Goal: Transaction & Acquisition: Book appointment/travel/reservation

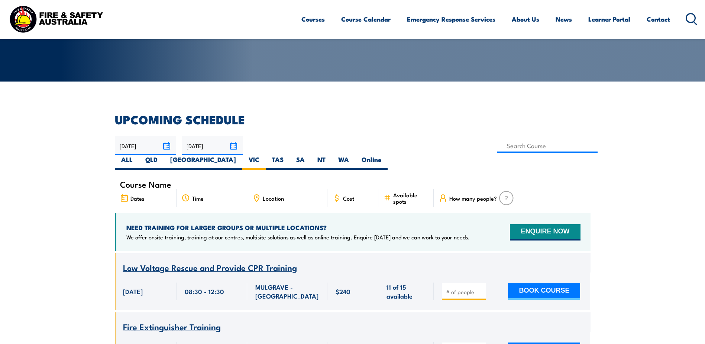
scroll to position [112, 0]
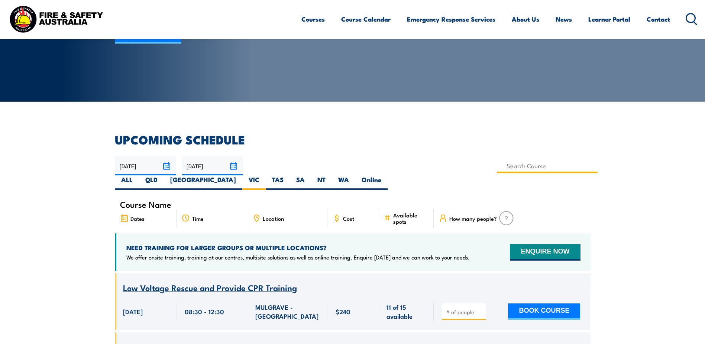
click at [498, 164] on input at bounding box center [548, 165] width 101 height 15
type input "Inspect & Test Fire Blankets & Fire Extinguishers Training"
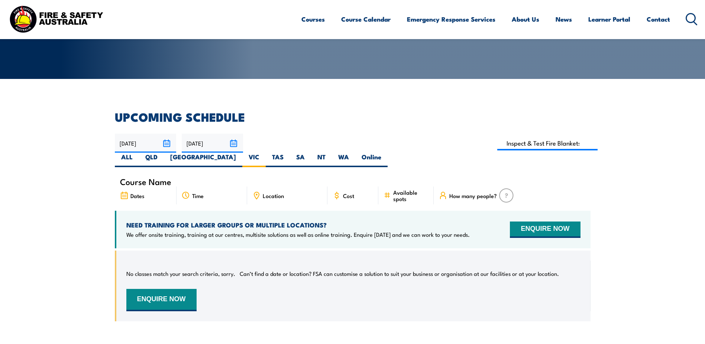
scroll to position [134, 0]
click at [261, 187] on div "Location" at bounding box center [287, 196] width 80 height 18
click at [255, 192] on icon at bounding box center [256, 195] width 5 height 7
click at [272, 193] on span "Location" at bounding box center [273, 196] width 21 height 6
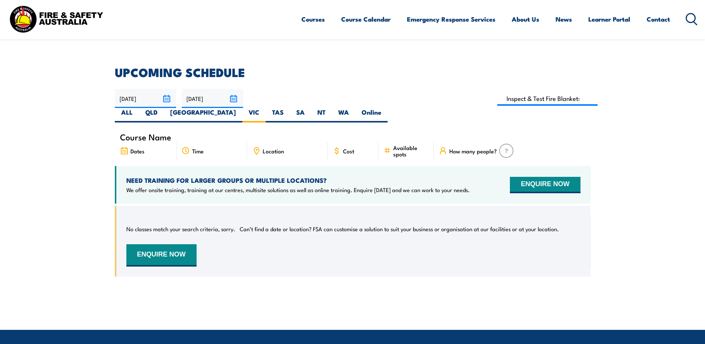
scroll to position [142, 0]
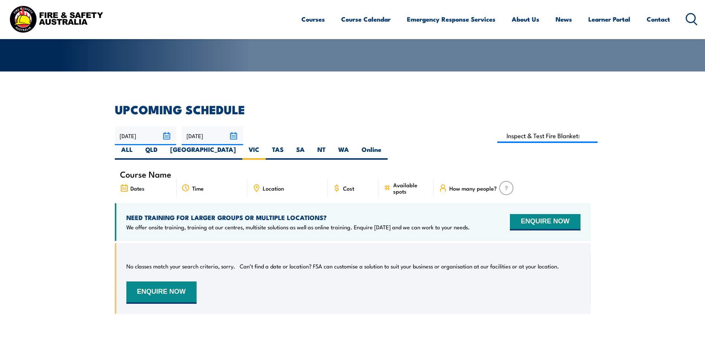
click at [123, 184] on icon at bounding box center [124, 188] width 8 height 8
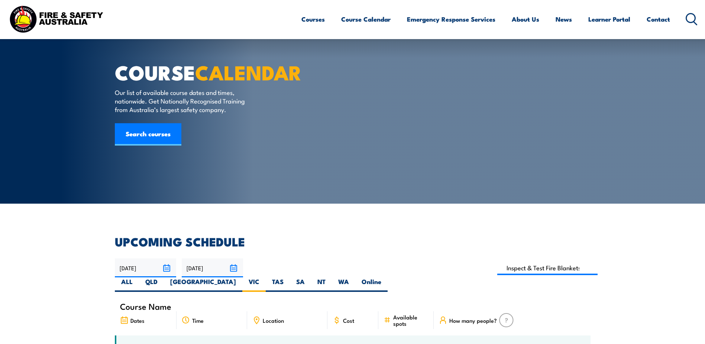
scroll to position [0, 0]
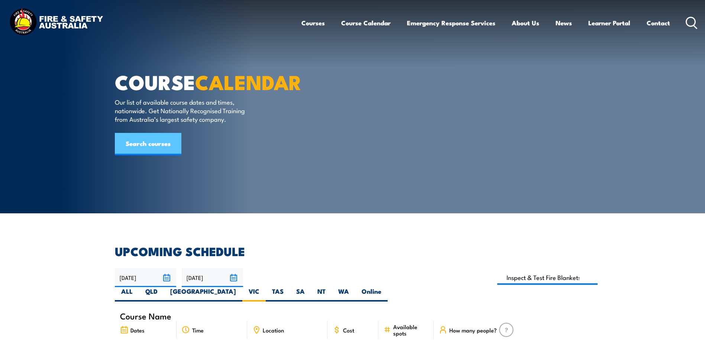
click at [136, 155] on link "Search courses" at bounding box center [148, 144] width 67 height 22
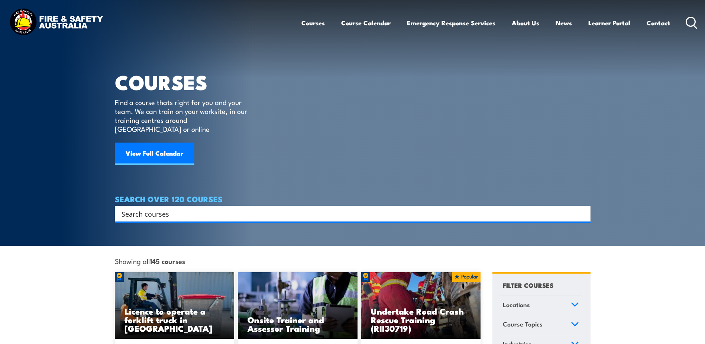
click at [139, 210] on div "Search" at bounding box center [353, 214] width 476 height 16
click at [140, 208] on input "Search input" at bounding box center [348, 213] width 453 height 11
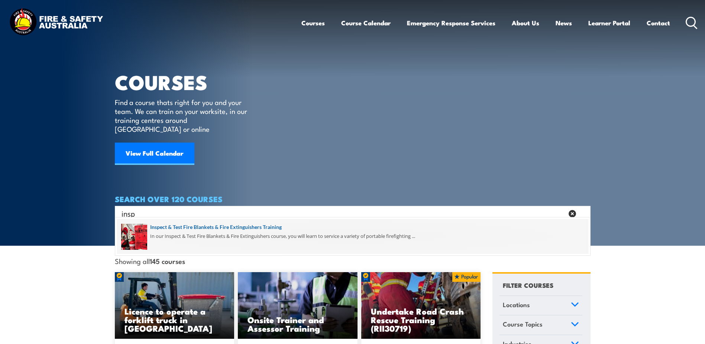
type input "insp"
click at [178, 231] on span at bounding box center [353, 236] width 472 height 35
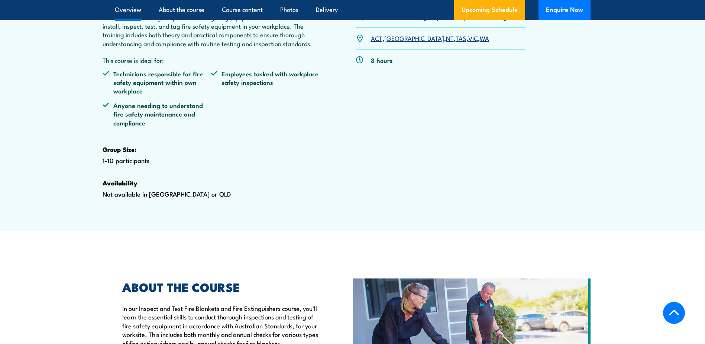
scroll to position [186, 0]
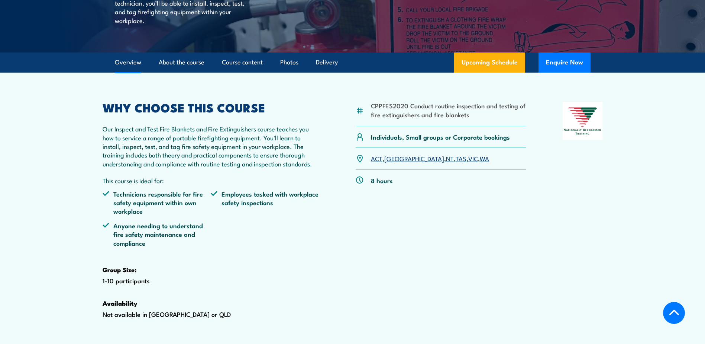
click at [469, 162] on link "VIC" at bounding box center [474, 158] width 10 height 9
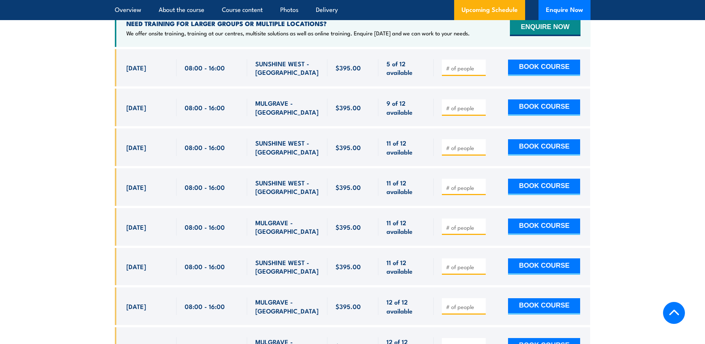
scroll to position [1455, 0]
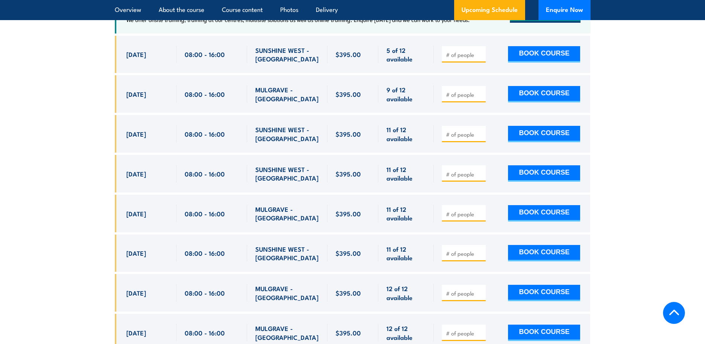
click at [460, 98] on input "number" at bounding box center [464, 94] width 37 height 7
type input "1"
click at [480, 98] on input "1" at bounding box center [464, 94] width 37 height 7
type input "1"
click at [481, 218] on input "1" at bounding box center [464, 213] width 37 height 7
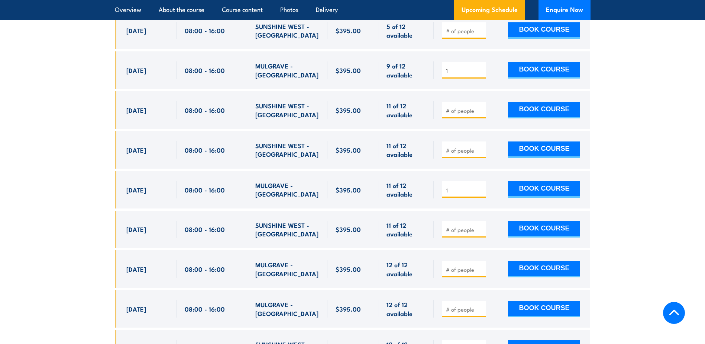
scroll to position [1493, 0]
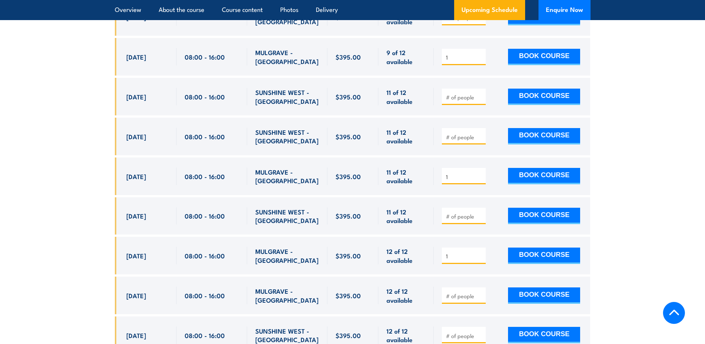
type input "1"
click at [480, 260] on input "1" at bounding box center [464, 255] width 37 height 7
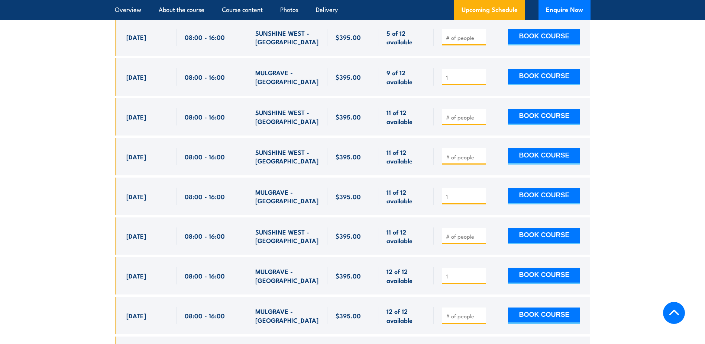
scroll to position [1455, 0]
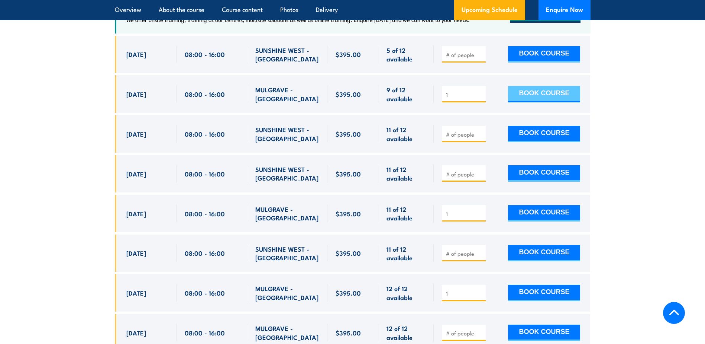
click at [535, 102] on button "BOOK COURSE" at bounding box center [544, 94] width 72 height 16
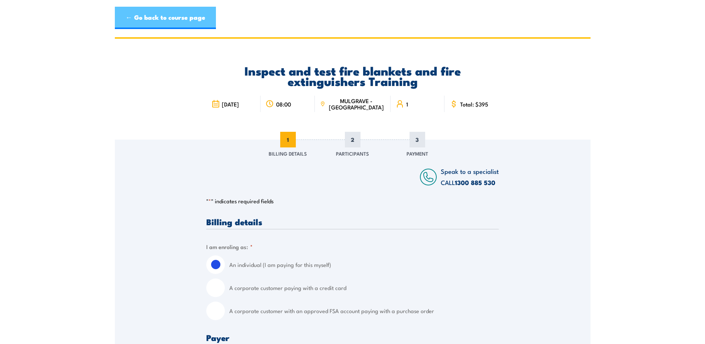
click at [117, 16] on link "← Go back to course page" at bounding box center [165, 18] width 101 height 22
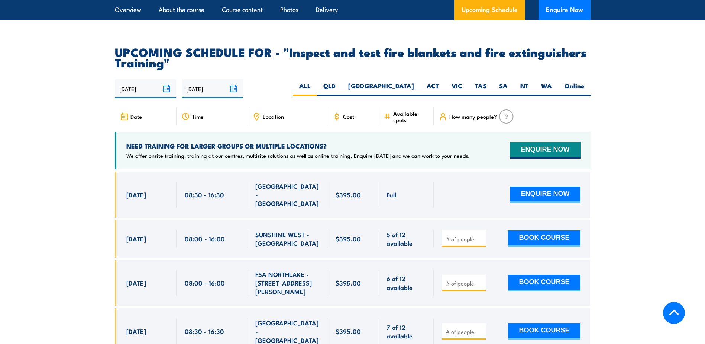
scroll to position [1307, 0]
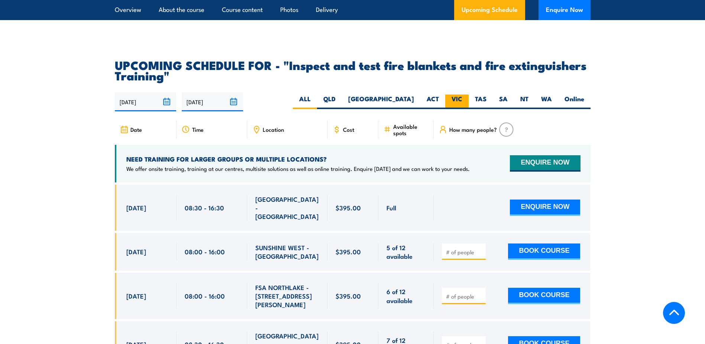
click at [459, 109] on label "VIC" at bounding box center [456, 101] width 23 height 15
click at [463, 99] on input "VIC" at bounding box center [465, 96] width 5 height 5
radio input "true"
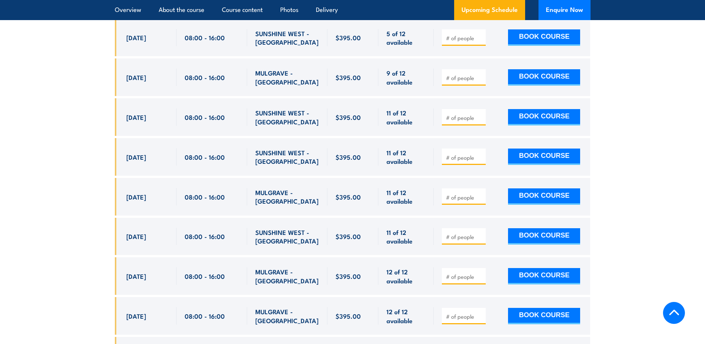
scroll to position [1455, 0]
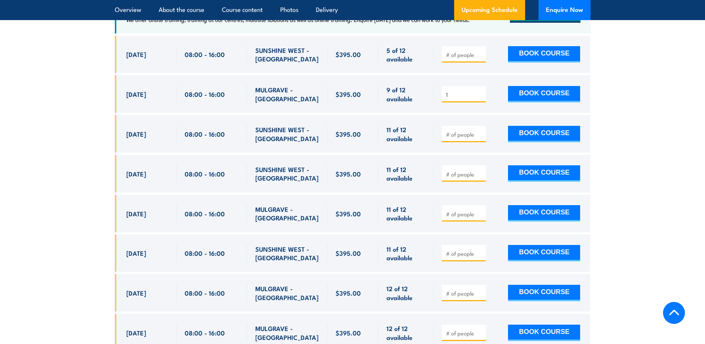
type input "1"
click at [482, 98] on input "1" at bounding box center [464, 94] width 37 height 7
click at [537, 102] on button "BOOK COURSE" at bounding box center [544, 94] width 72 height 16
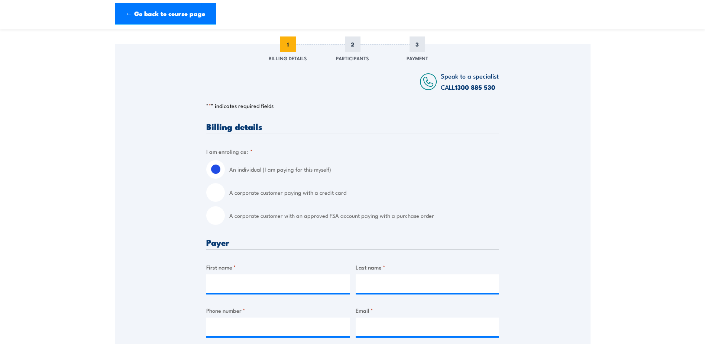
scroll to position [112, 0]
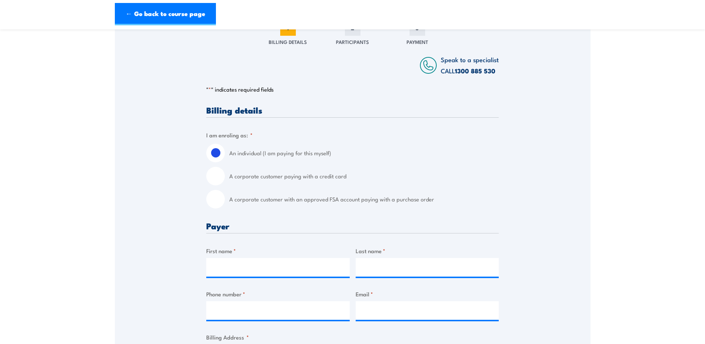
click at [216, 176] on input "A corporate customer paying with a credit card" at bounding box center [215, 176] width 19 height 19
radio input "true"
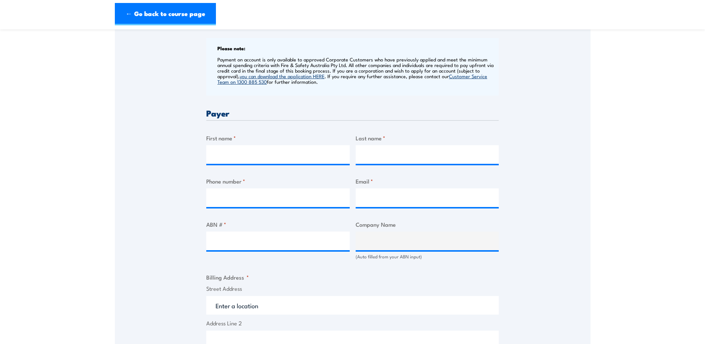
scroll to position [297, 0]
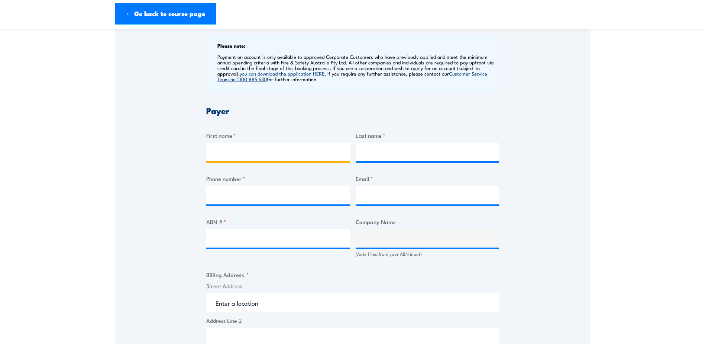
click at [245, 157] on input "First name *" at bounding box center [278, 151] width 144 height 19
type input "Jesse"
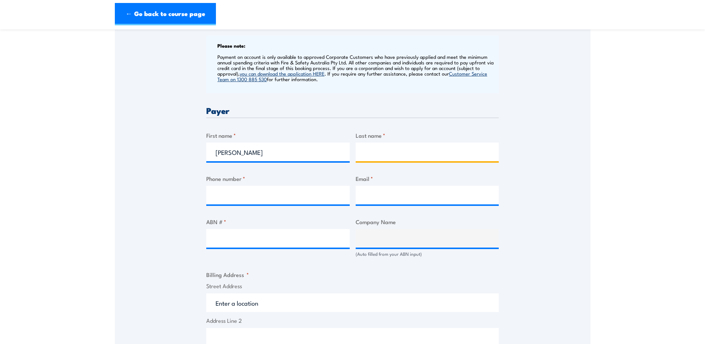
type input "Orchard"
type input "0438638169"
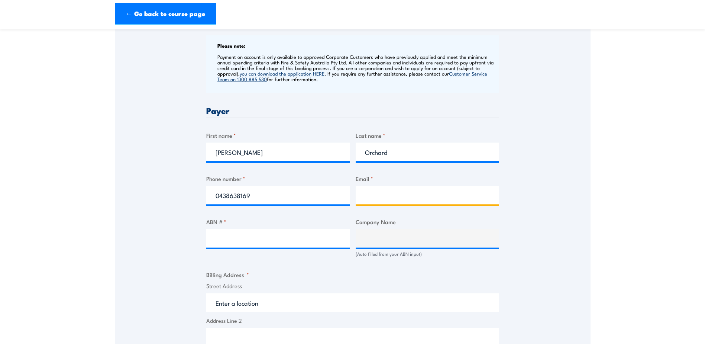
type input "jesse.orchard@premierwaste.com.au"
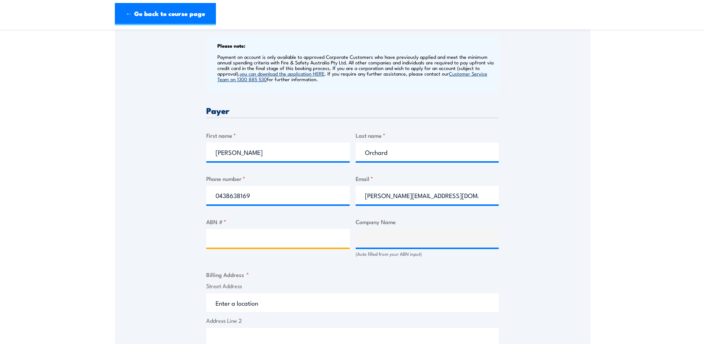
click at [226, 238] on input "ABN # *" at bounding box center [278, 238] width 144 height 19
click at [223, 240] on input "ABN # *" at bounding box center [278, 238] width 144 height 19
type input "90124936616"
type input "PREMIER WASTE MANAGEMENT PTY LTD"
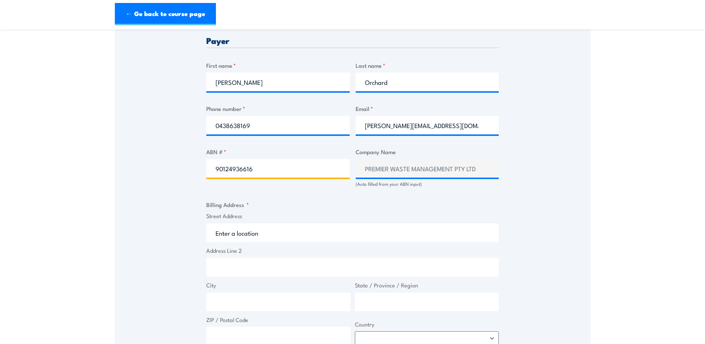
scroll to position [372, 0]
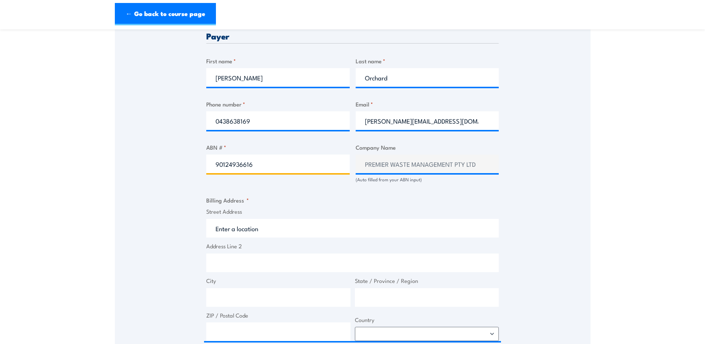
type input "90124936616"
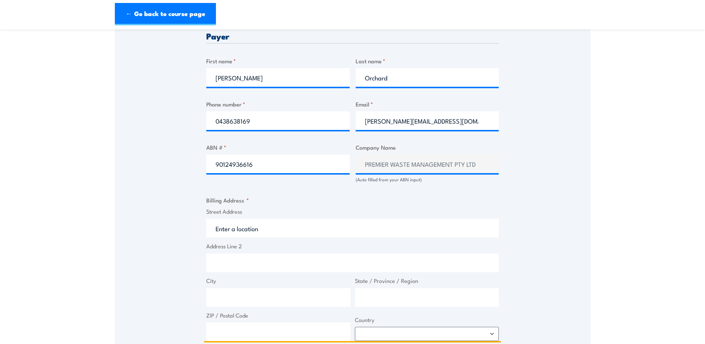
click at [216, 228] on input "Street Address" at bounding box center [352, 228] width 293 height 19
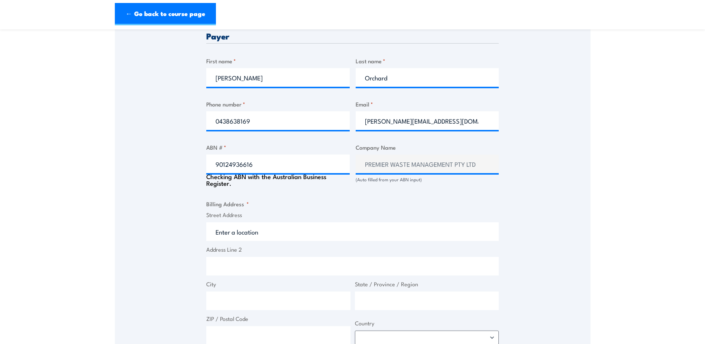
type input "10-12 Graham Daff"
type input "3195"
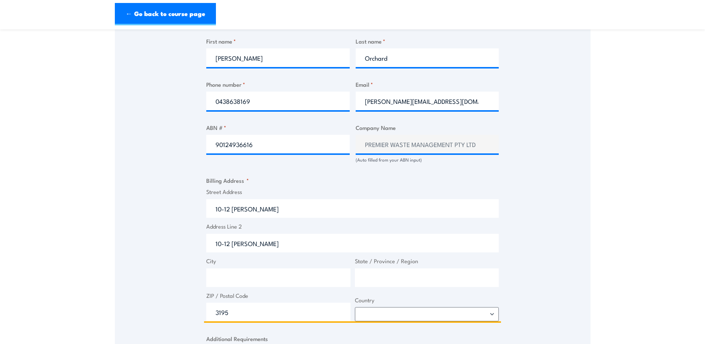
scroll to position [409, 0]
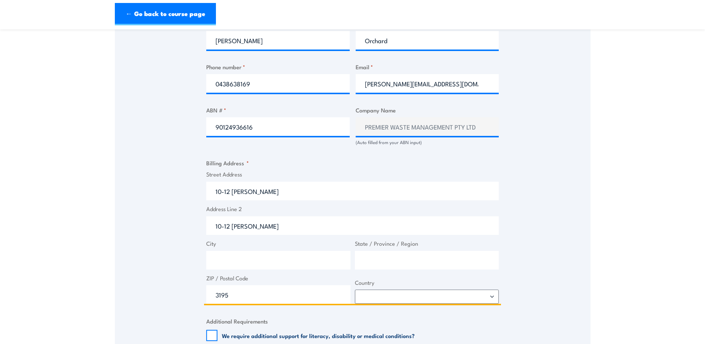
click at [288, 232] on input "10-12 Graham Daff" at bounding box center [352, 225] width 293 height 19
type input "1"
click at [178, 223] on div "Speak to a specialist CALL 1300 885 530 CALL 1300 885 530 " * " indicates requi…" at bounding box center [353, 130] width 476 height 801
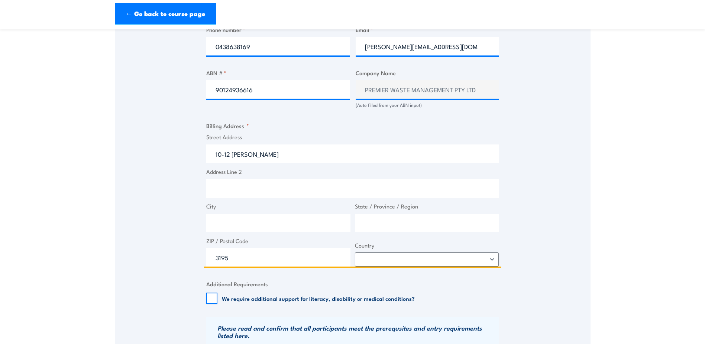
click at [289, 150] on input "10-12 Graham Daff" at bounding box center [352, 153] width 293 height 19
type input "10-12 Graham Daff Boulevard, Braeside VIC, Australia"
type input "10-12 Graham Daff Blvd"
type input "Braeside"
type input "Victoria"
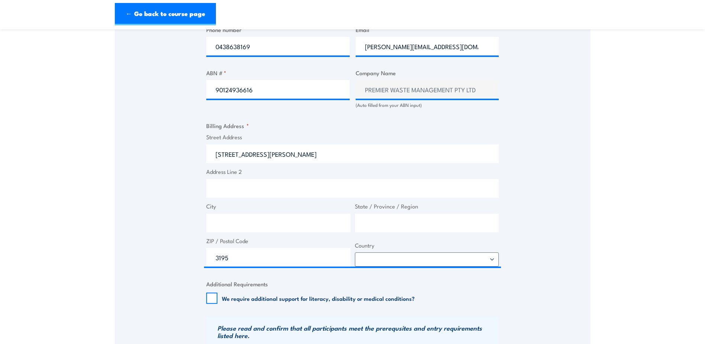
select select "Australia"
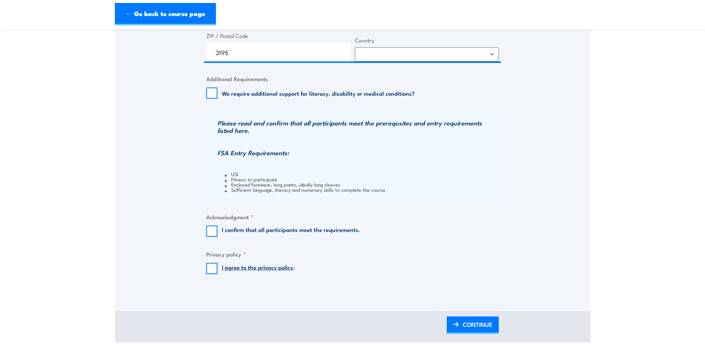
scroll to position [669, 0]
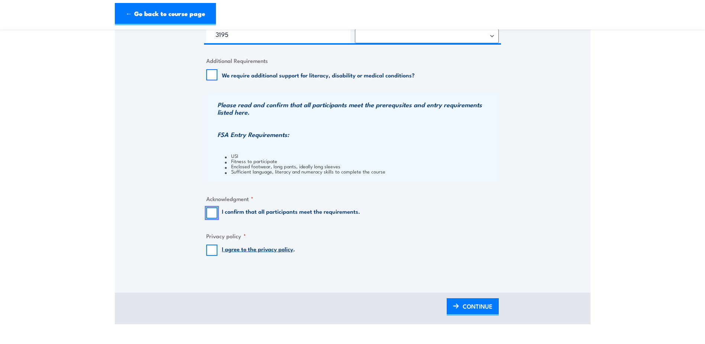
click at [209, 213] on input "I confirm that all participants meet the requirements." at bounding box center [211, 212] width 11 height 11
checkbox input "true"
click at [209, 250] on input "I agree to the privacy policy ." at bounding box center [211, 249] width 11 height 11
checkbox input "true"
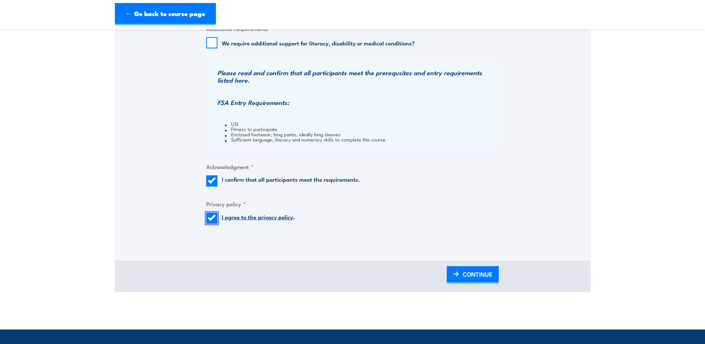
scroll to position [744, 0]
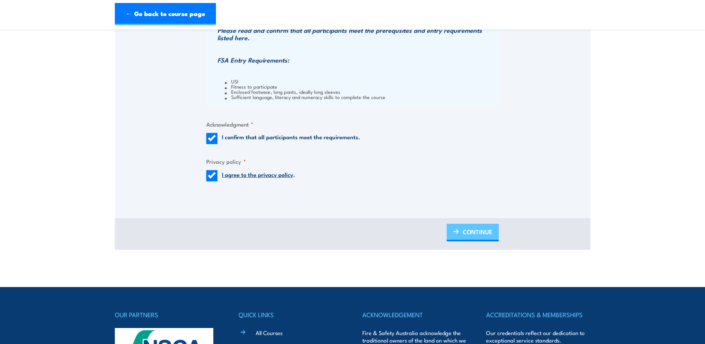
click at [467, 231] on span "CONTINUE" at bounding box center [478, 232] width 30 height 20
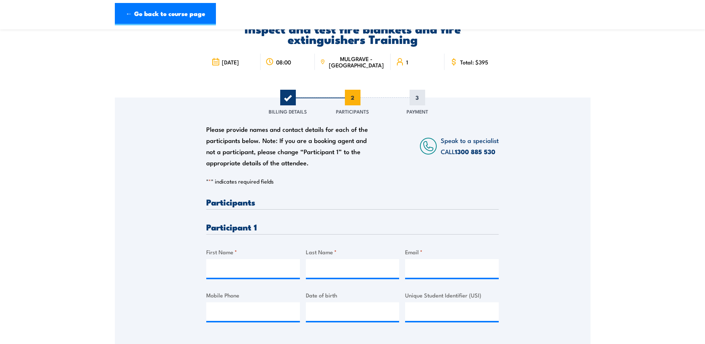
scroll to position [74, 0]
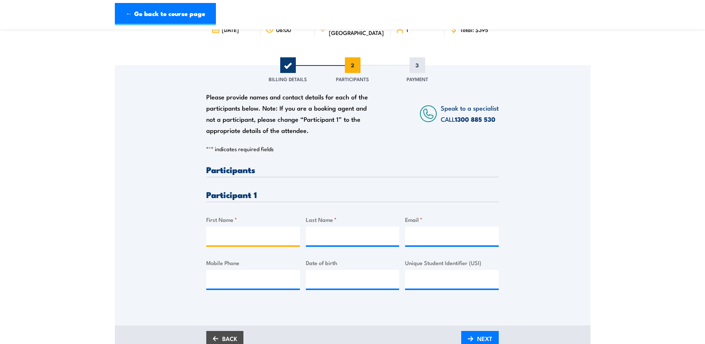
click at [219, 232] on input "First Name *" at bounding box center [253, 235] width 94 height 19
type input "Vince"
click at [312, 238] on input "Last Name *" at bounding box center [353, 235] width 94 height 19
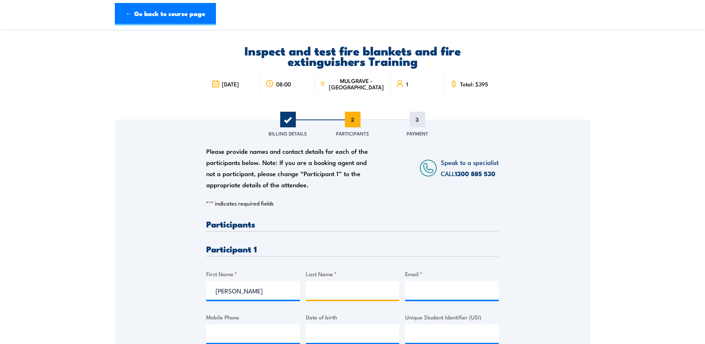
scroll to position [37, 0]
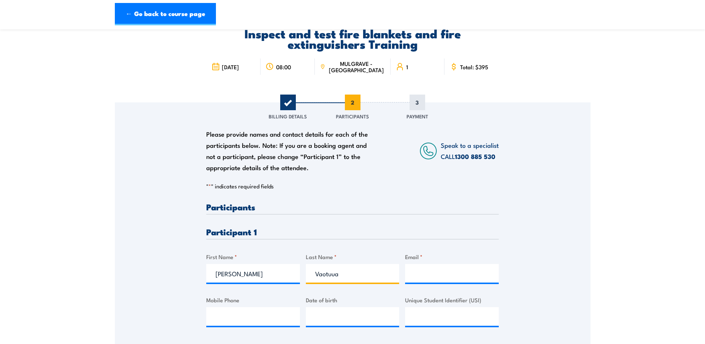
type input "Vaotuua"
click at [213, 318] on input "Mobile Phone" at bounding box center [253, 316] width 94 height 19
type input "0433400808"
click at [322, 315] on input "__/__/____" at bounding box center [353, 316] width 94 height 19
type input "03/04/1972"
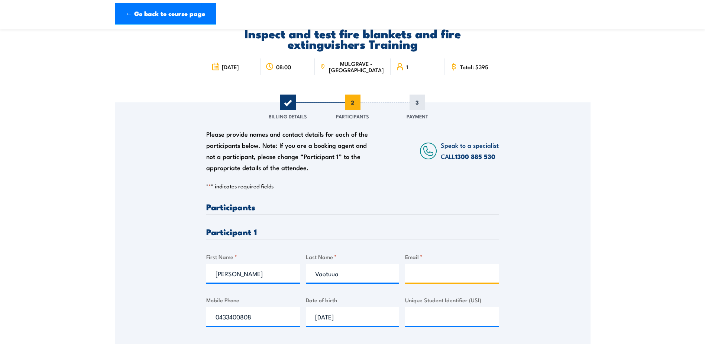
click at [412, 274] on input "Email *" at bounding box center [452, 273] width 94 height 19
type input "brorepairs72@gmail.com"
click at [427, 315] on input "Unique Student Identifier (USI)" at bounding box center [452, 316] width 94 height 19
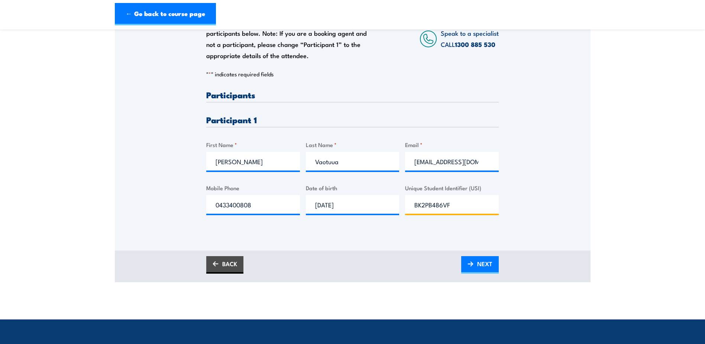
scroll to position [149, 0]
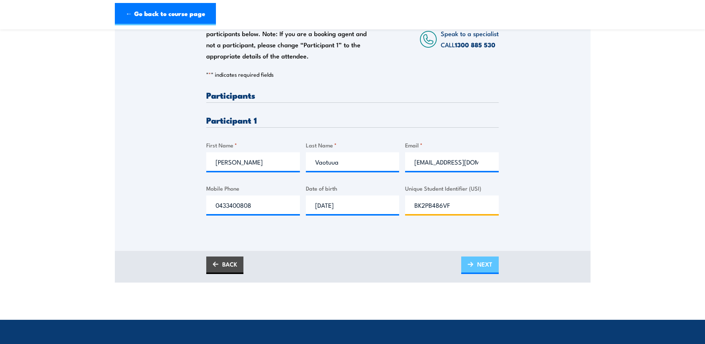
type input "BK2PB486VF"
click at [490, 265] on span "NEXT" at bounding box center [484, 264] width 15 height 20
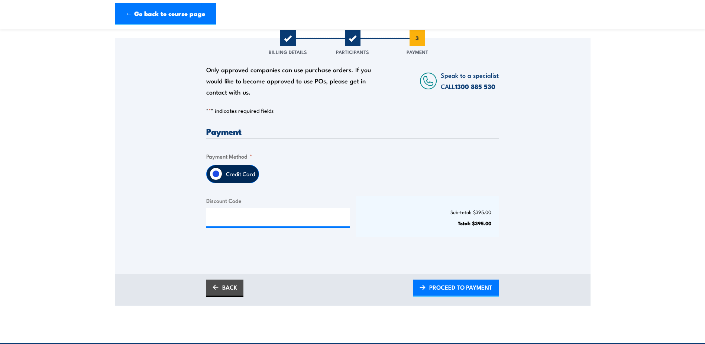
scroll to position [112, 0]
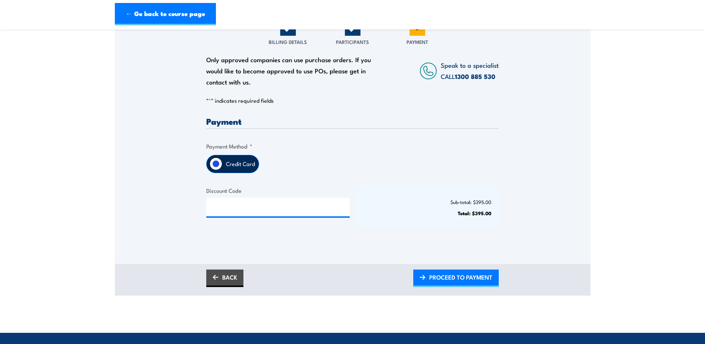
click at [216, 166] on input "Credit Card" at bounding box center [216, 163] width 13 height 13
click at [240, 162] on label "Credit Card" at bounding box center [240, 163] width 36 height 17
click at [222, 162] on input "Credit Card" at bounding box center [216, 163] width 13 height 13
click at [235, 164] on label "Credit Card" at bounding box center [240, 163] width 36 height 17
click at [222, 164] on input "Credit Card" at bounding box center [216, 163] width 13 height 13
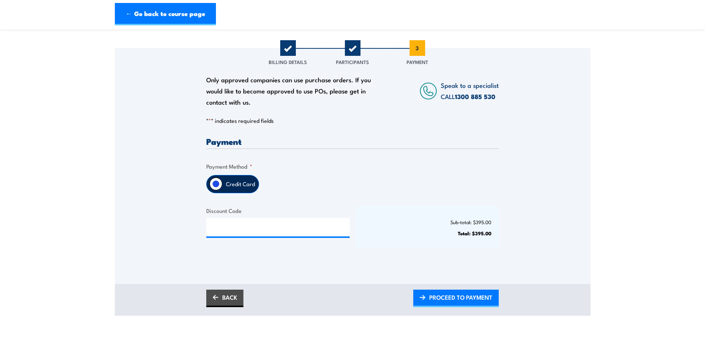
scroll to position [74, 0]
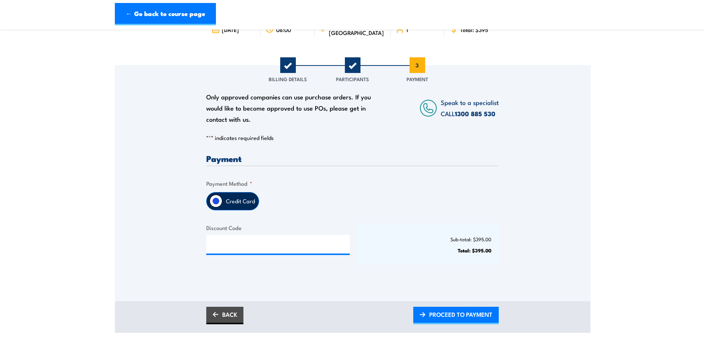
click at [216, 197] on input "Credit Card" at bounding box center [216, 200] width 13 height 13
click at [234, 200] on label "Credit Card" at bounding box center [240, 200] width 36 height 17
click at [222, 200] on input "Credit Card" at bounding box center [216, 200] width 13 height 13
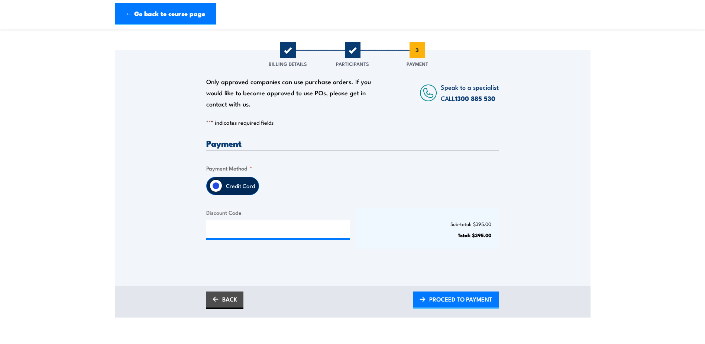
scroll to position [112, 0]
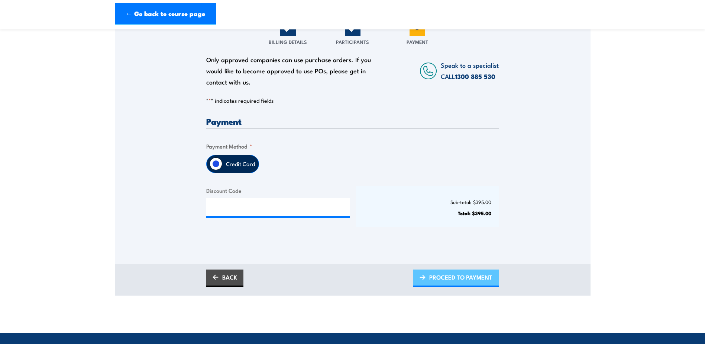
click at [445, 277] on span "PROCEED TO PAYMENT" at bounding box center [460, 277] width 63 height 20
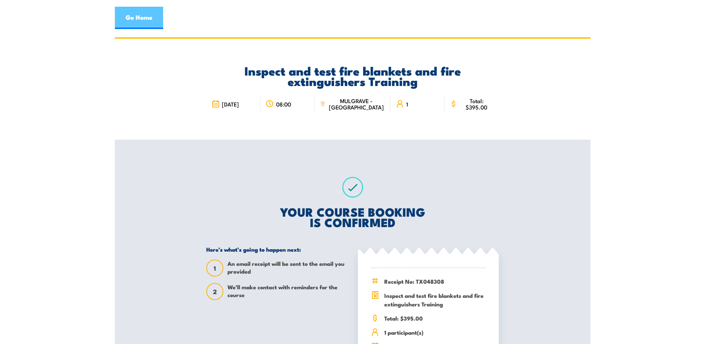
click at [138, 24] on link "Go Home" at bounding box center [139, 18] width 48 height 22
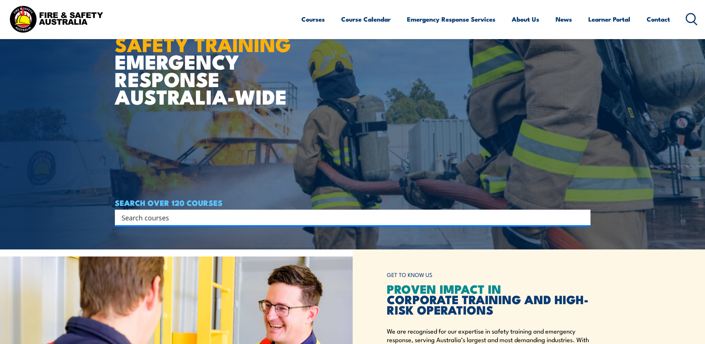
scroll to position [112, 0]
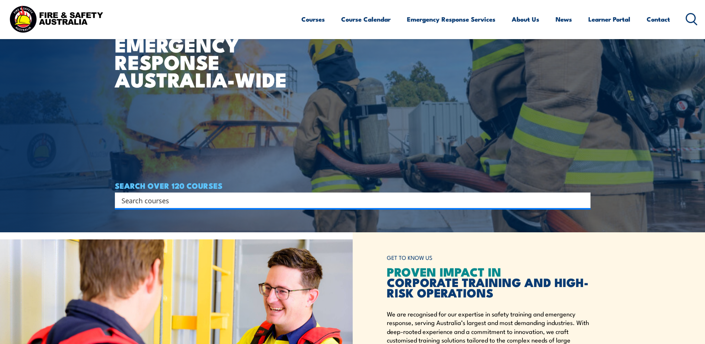
click at [151, 199] on input "Search input" at bounding box center [348, 199] width 453 height 11
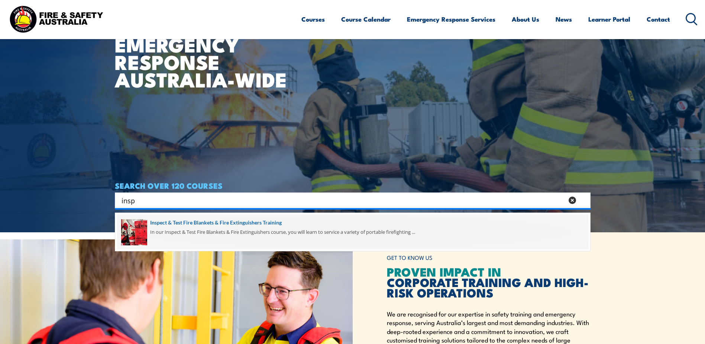
type input "insp"
click at [165, 228] on span at bounding box center [353, 231] width 472 height 35
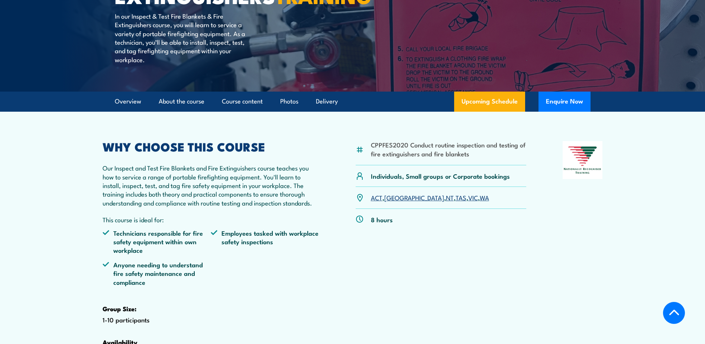
scroll to position [149, 0]
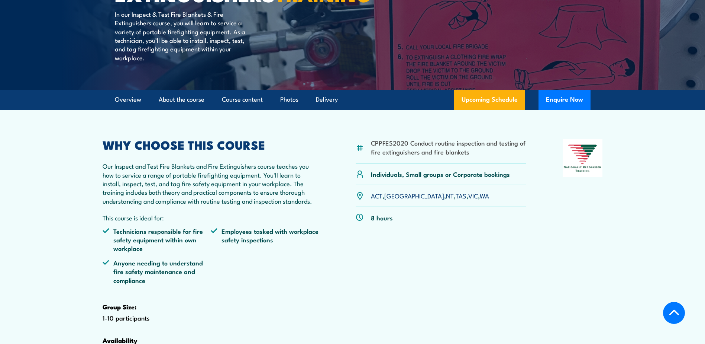
click at [469, 200] on link "VIC" at bounding box center [474, 195] width 10 height 9
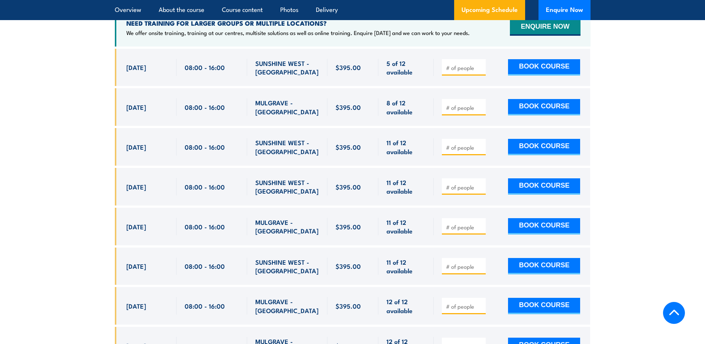
scroll to position [1455, 0]
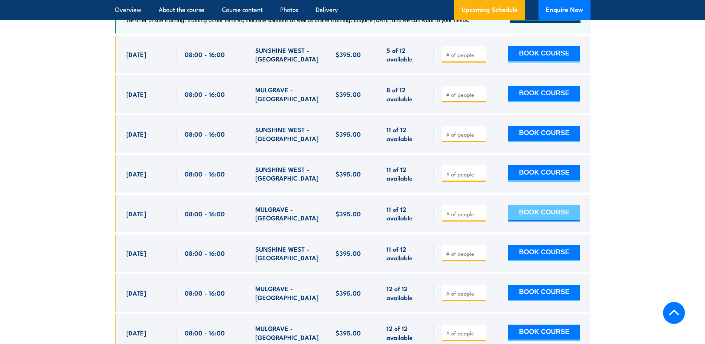
click at [526, 221] on button "BOOK COURSE" at bounding box center [544, 213] width 72 height 16
type input "1"
click at [538, 221] on button "BOOK COURSE" at bounding box center [544, 213] width 72 height 16
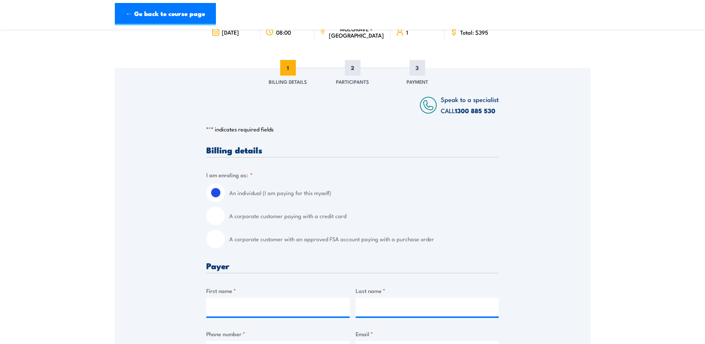
scroll to position [74, 0]
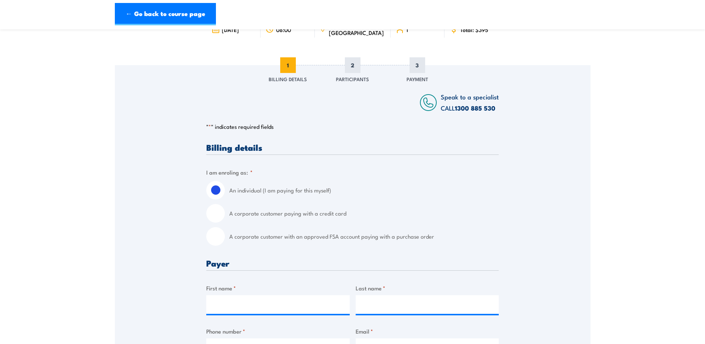
click at [217, 217] on input "A corporate customer paying with a credit card" at bounding box center [215, 213] width 19 height 19
radio input "true"
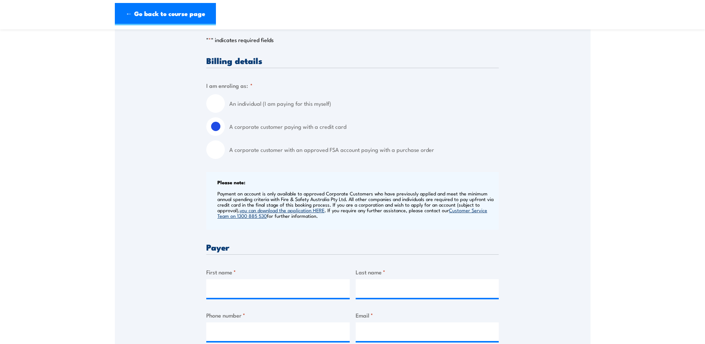
scroll to position [223, 0]
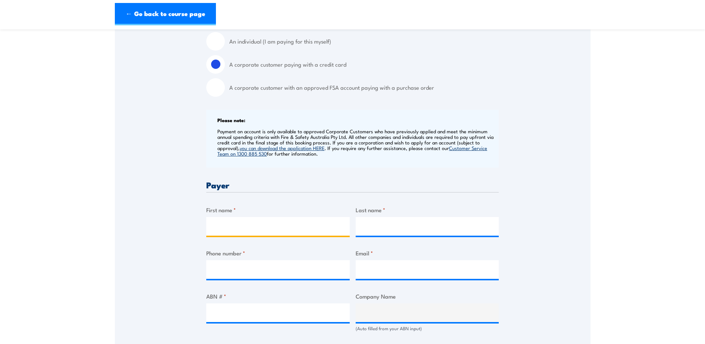
click at [252, 227] on input "First name *" at bounding box center [278, 226] width 144 height 19
type input "[PERSON_NAME]"
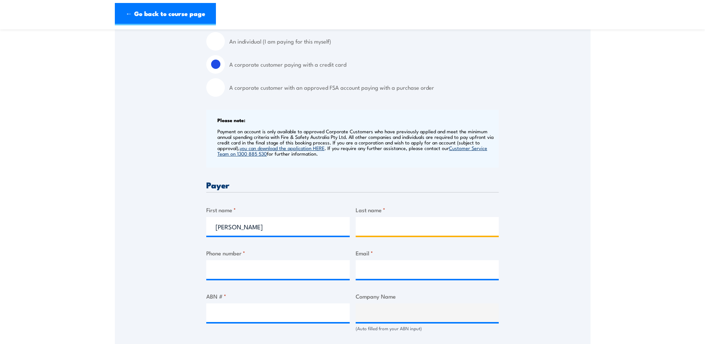
type input "Orchard"
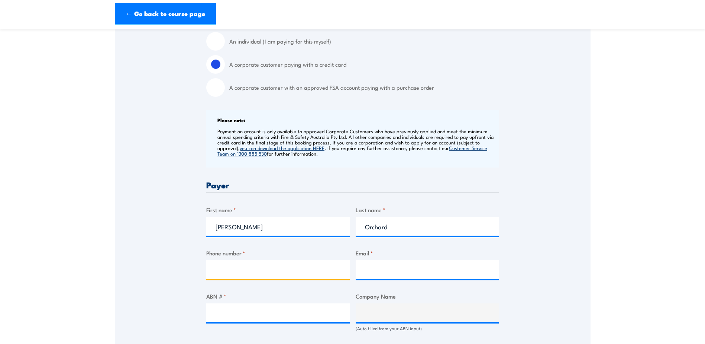
type input "0438638169"
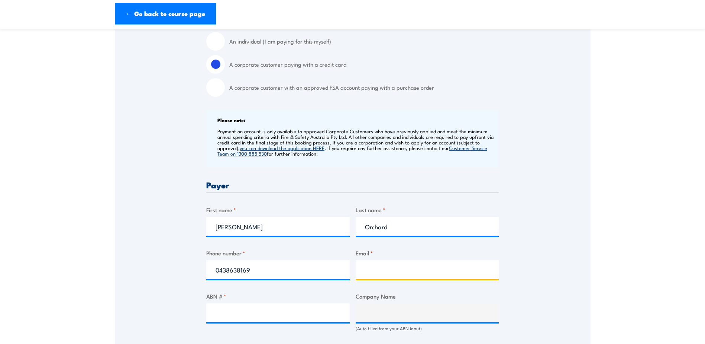
type input "jesse.orchard@premierwaste.com.au"
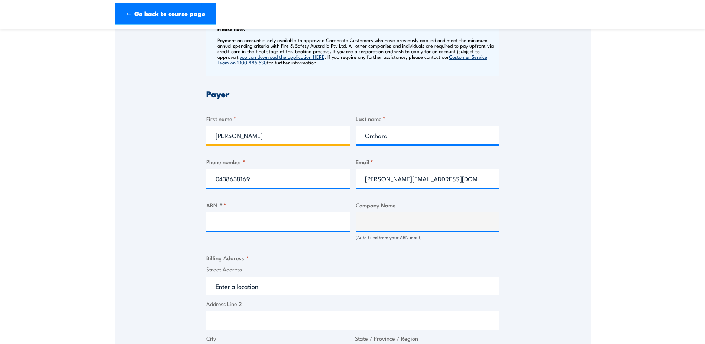
scroll to position [335, 0]
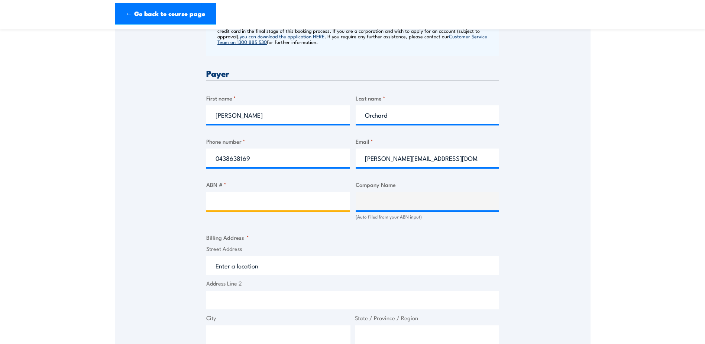
click at [215, 203] on input "ABN # *" at bounding box center [278, 201] width 144 height 19
type input "90124936616"
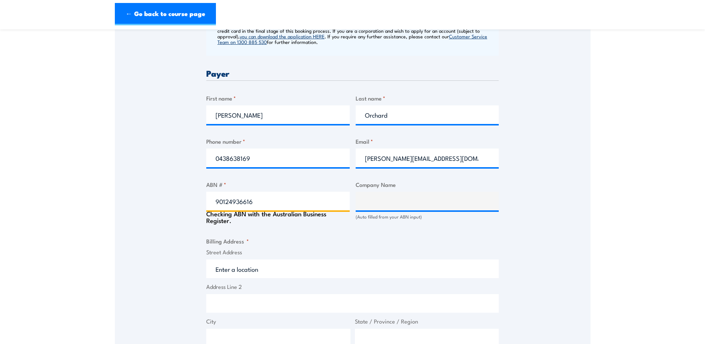
type input "PREMIER WASTE MANAGEMENT PTY LTD"
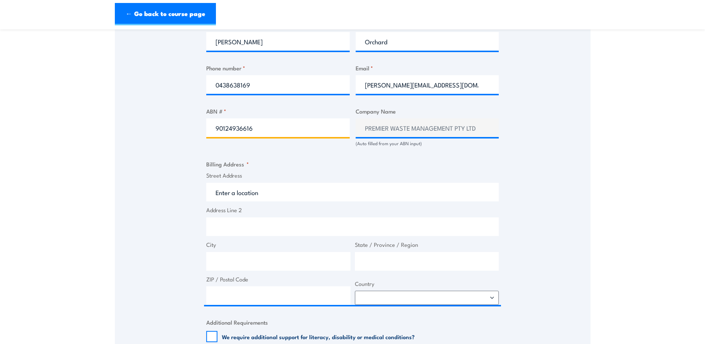
scroll to position [409, 0]
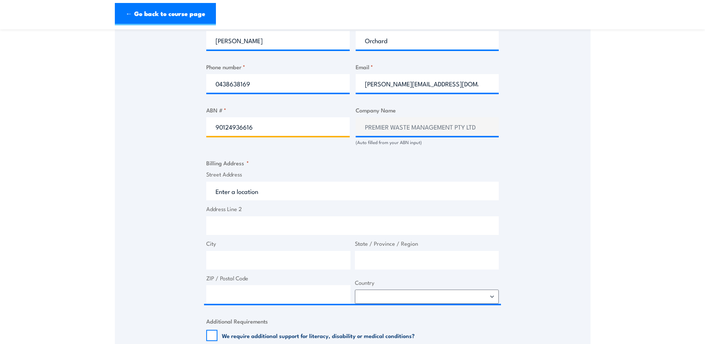
type input "90124936616"
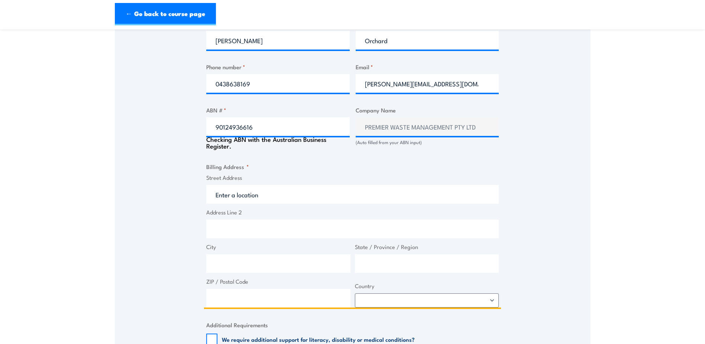
click at [213, 192] on input "Street Address" at bounding box center [352, 194] width 293 height 19
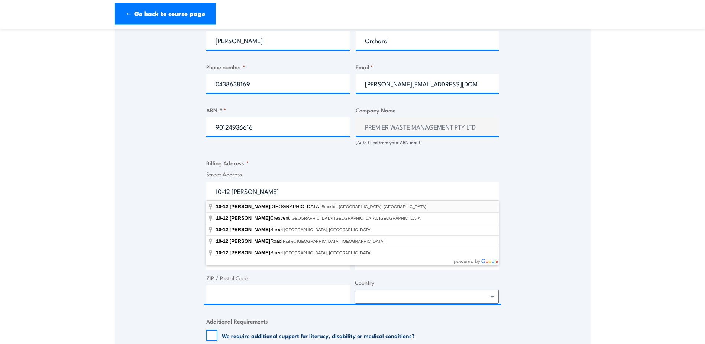
type input "10-12 Graham Daff Boulevard, Braeside VIC, Australia"
type input "10-12 Graham Daff Blvd"
type input "Braeside"
type input "Victoria"
type input "3195"
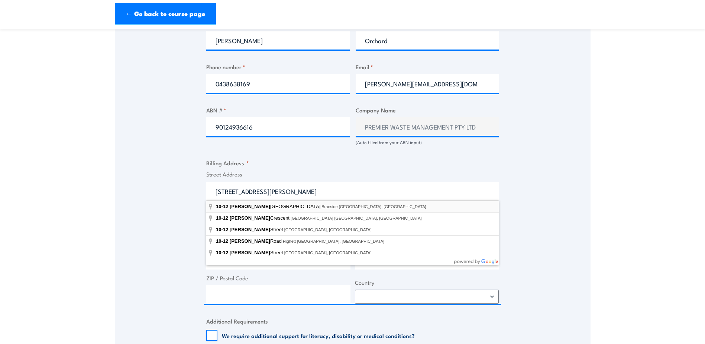
select select "Australia"
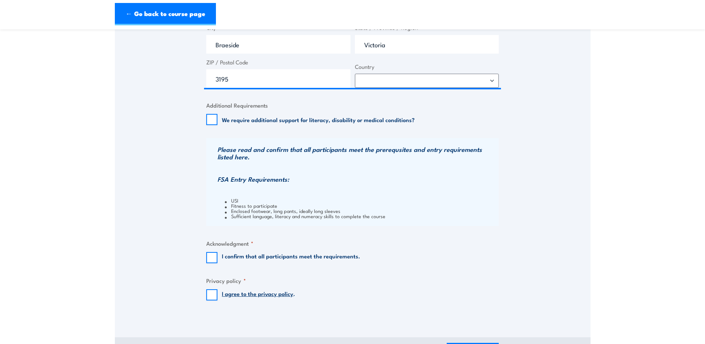
scroll to position [632, 0]
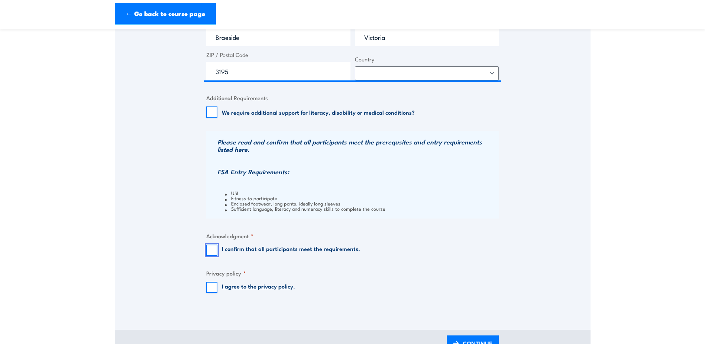
click at [211, 251] on input "I confirm that all participants meet the requirements." at bounding box center [211, 249] width 11 height 11
checkbox input "true"
click at [214, 289] on input "I agree to the privacy policy ." at bounding box center [211, 286] width 11 height 11
checkbox input "true"
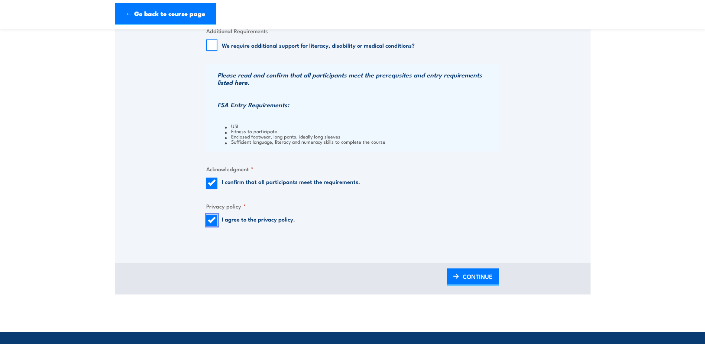
scroll to position [707, 0]
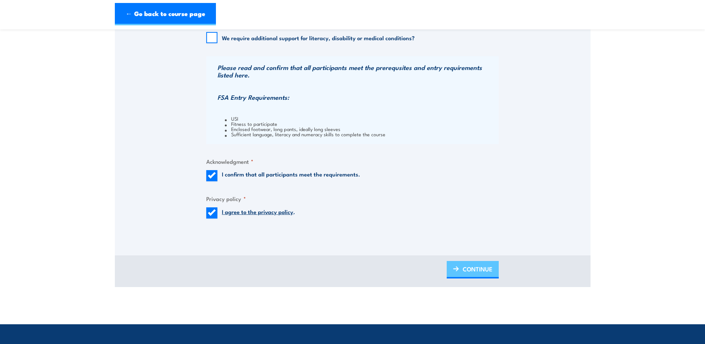
click at [467, 270] on span "CONTINUE" at bounding box center [478, 269] width 30 height 20
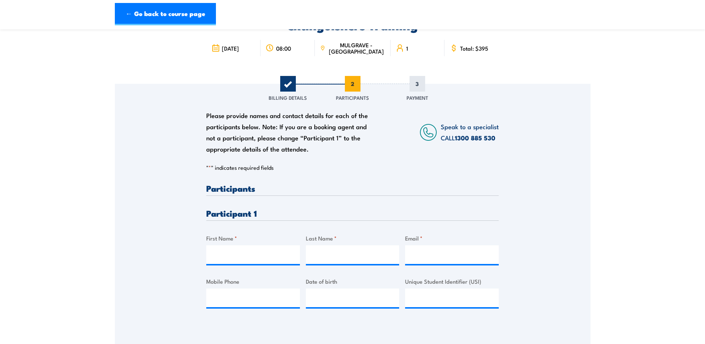
scroll to position [74, 0]
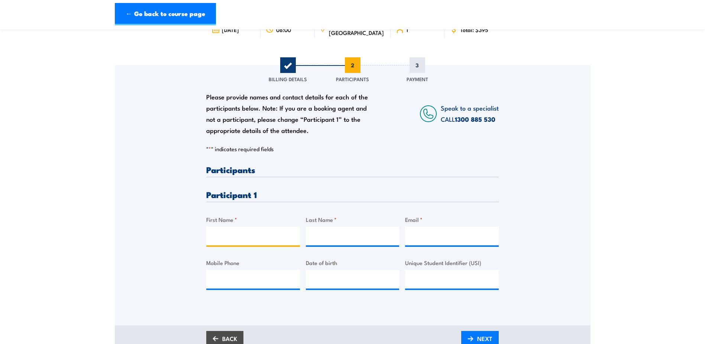
click at [228, 240] on input "First Name *" at bounding box center [253, 235] width 94 height 19
type input "Enes"
click at [310, 235] on input "Last Name *" at bounding box center [353, 235] width 94 height 19
type input "Ivankovic"
click at [412, 239] on input "Email *" at bounding box center [452, 235] width 94 height 19
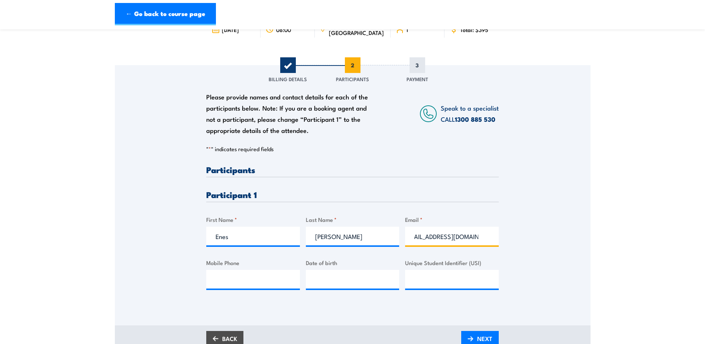
scroll to position [0, 16]
type input "enes_ivankovic@hotmail.com"
click at [233, 282] on input "Mobile Phone" at bounding box center [253, 279] width 94 height 19
type input "0439564847"
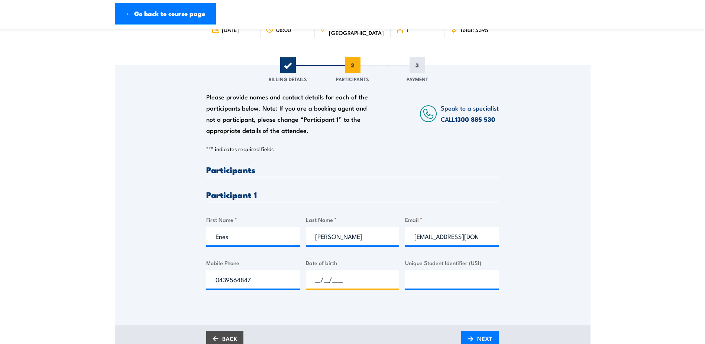
click at [340, 277] on input "__/__/____" at bounding box center [353, 279] width 94 height 19
type input "25/09/1970"
click at [410, 282] on input "Unique Student Identifier (USI)" at bounding box center [452, 279] width 94 height 19
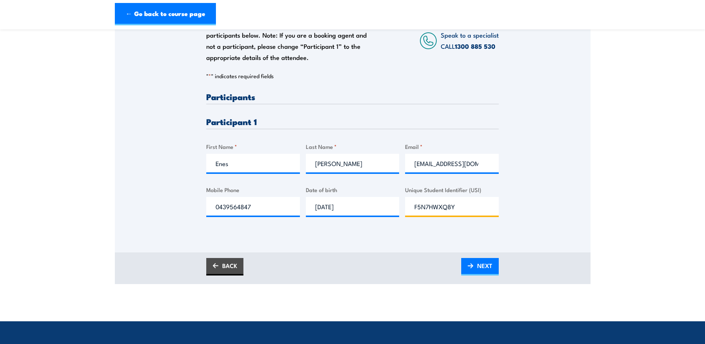
scroll to position [149, 0]
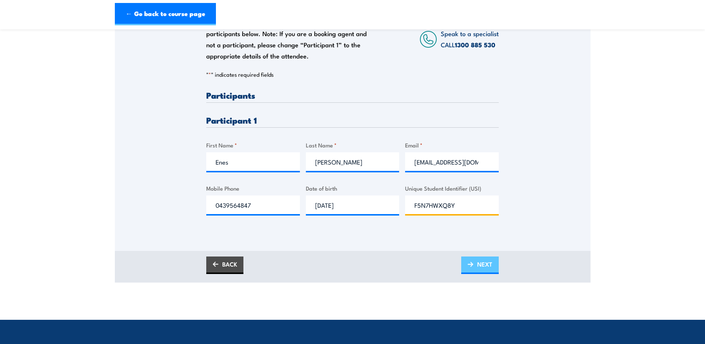
type input "F5N7HWXQ8Y"
click at [488, 261] on span "NEXT" at bounding box center [484, 264] width 15 height 20
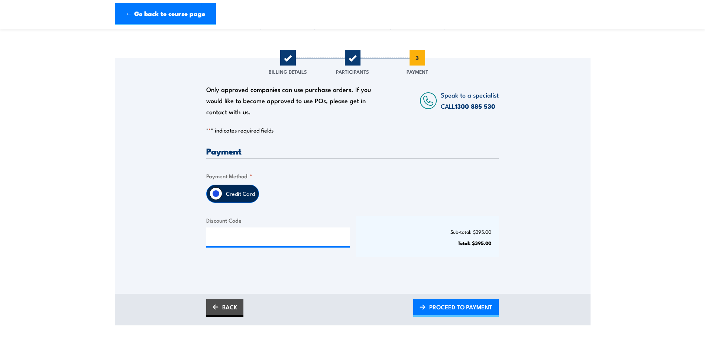
scroll to position [112, 0]
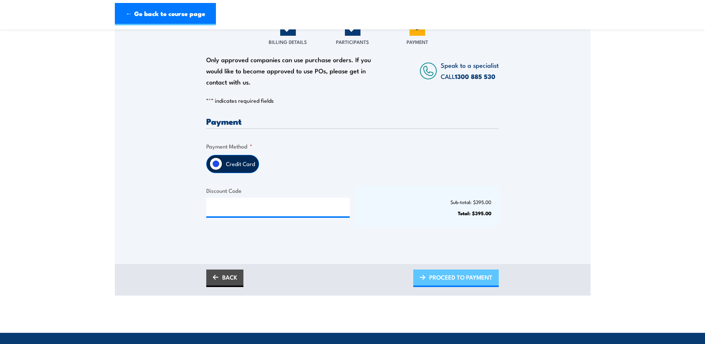
click at [450, 279] on span "PROCEED TO PAYMENT" at bounding box center [460, 277] width 63 height 20
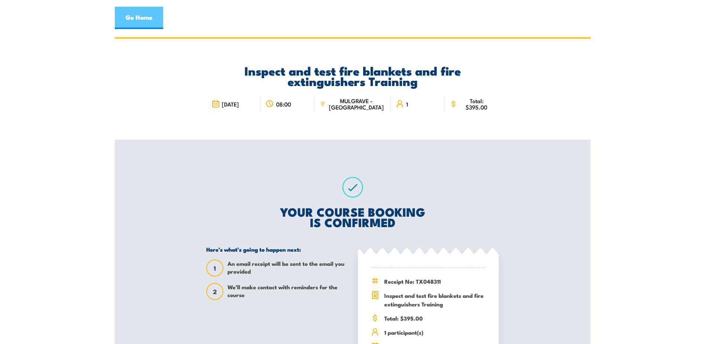
click at [126, 19] on link "Go Home" at bounding box center [139, 18] width 48 height 22
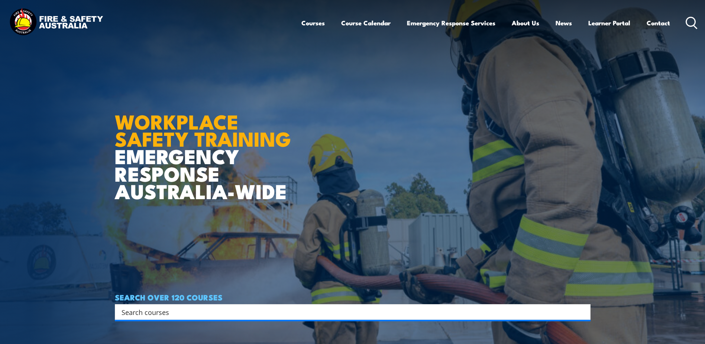
click at [137, 310] on input "Search input" at bounding box center [348, 311] width 453 height 11
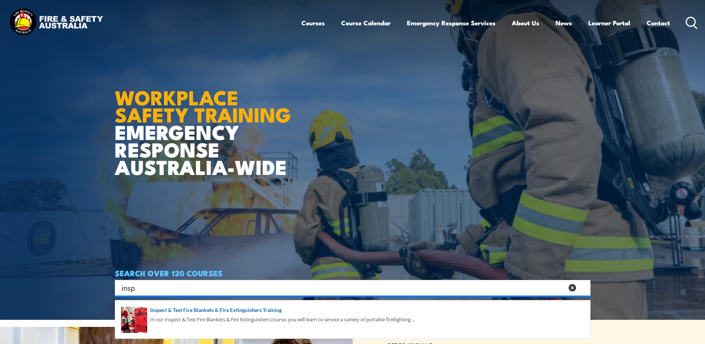
scroll to position [37, 0]
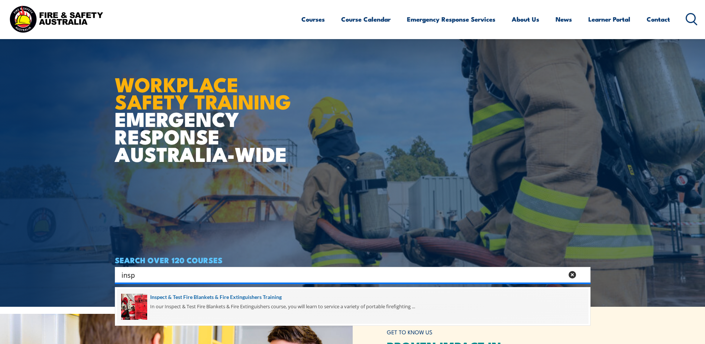
type input "insp"
click at [202, 301] on span at bounding box center [353, 306] width 472 height 35
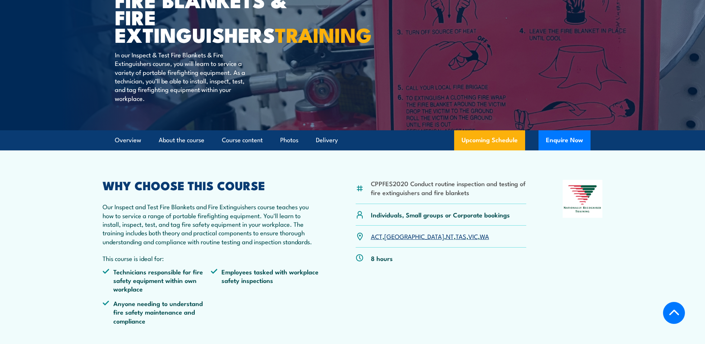
scroll to position [223, 0]
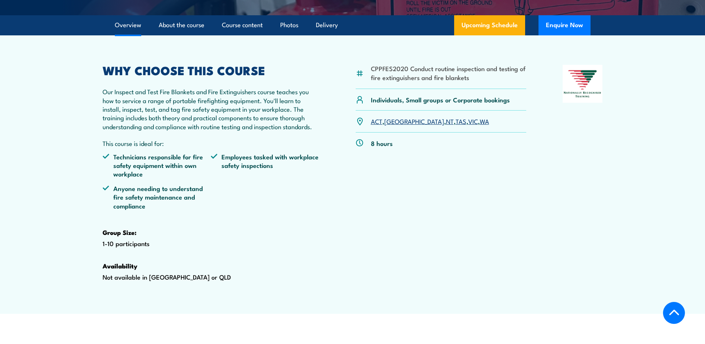
click at [469, 125] on link "VIC" at bounding box center [474, 120] width 10 height 9
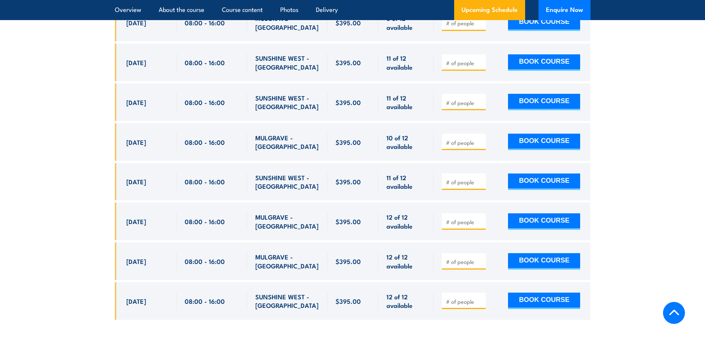
scroll to position [1530, 0]
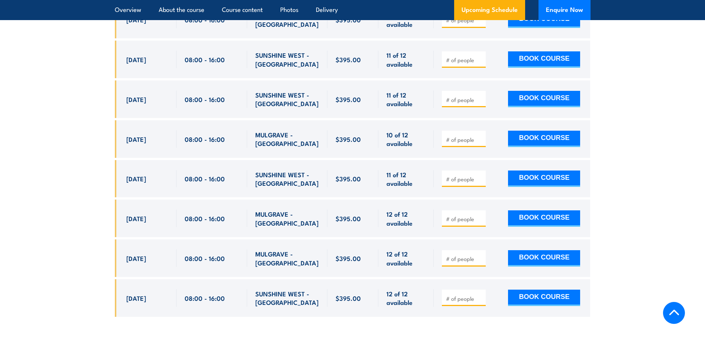
click at [445, 222] on span at bounding box center [464, 218] width 39 height 9
click at [448, 222] on input "number" at bounding box center [464, 218] width 37 height 7
type input "1"
click at [542, 226] on button "BOOK COURSE" at bounding box center [544, 218] width 72 height 16
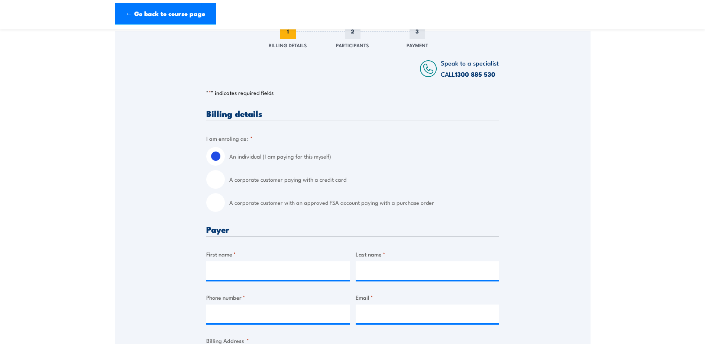
scroll to position [112, 0]
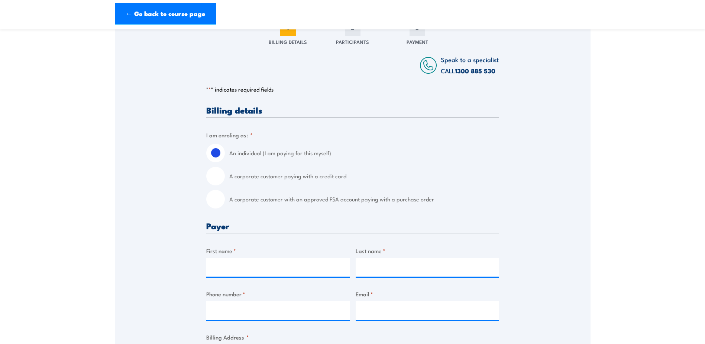
click at [212, 178] on input "A corporate customer paying with a credit card" at bounding box center [215, 176] width 19 height 19
radio input "true"
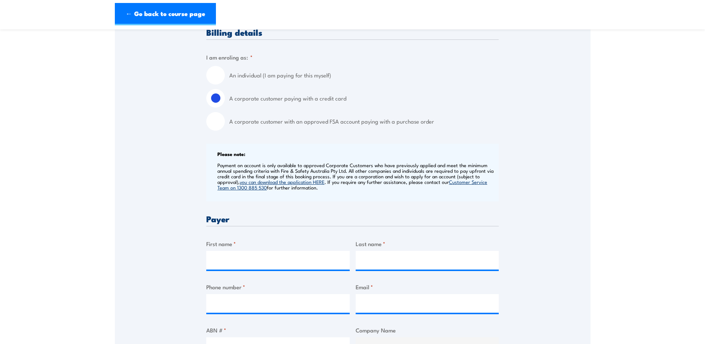
scroll to position [223, 0]
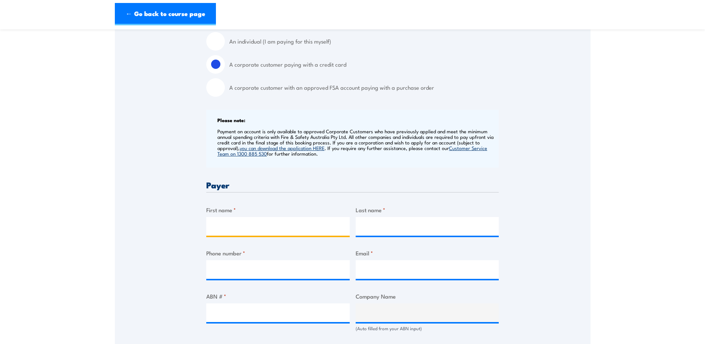
click at [219, 225] on input "First name *" at bounding box center [278, 226] width 144 height 19
type input "Raymond"
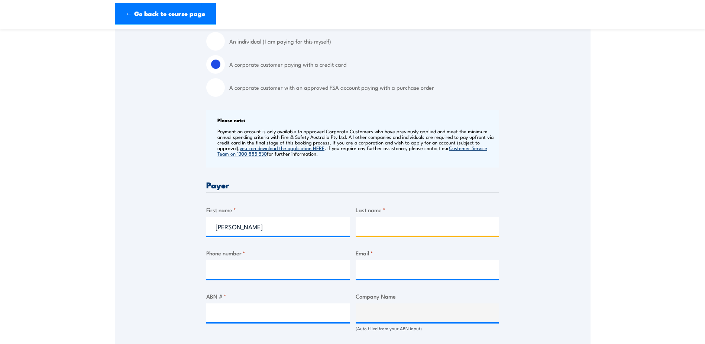
click at [363, 226] on input "Last name *" at bounding box center [428, 226] width 144 height 19
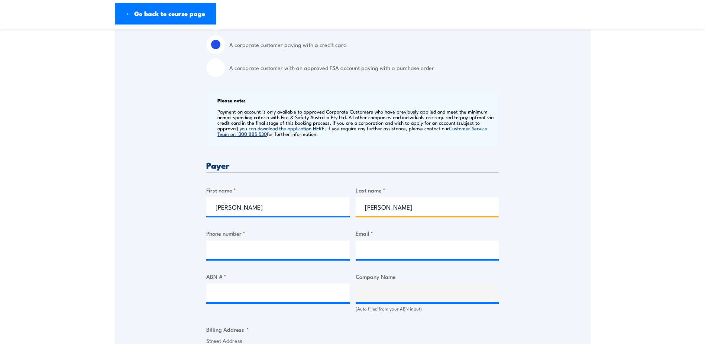
scroll to position [260, 0]
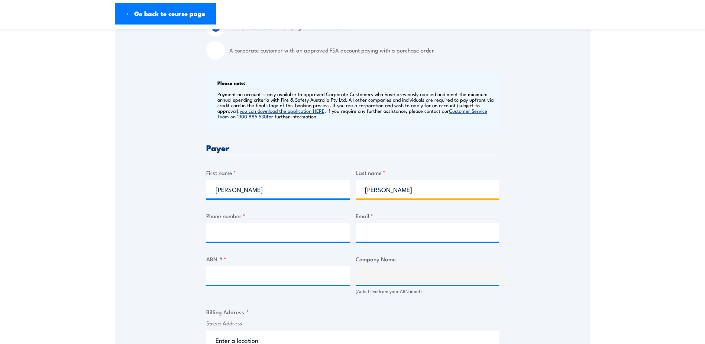
type input "Murray"
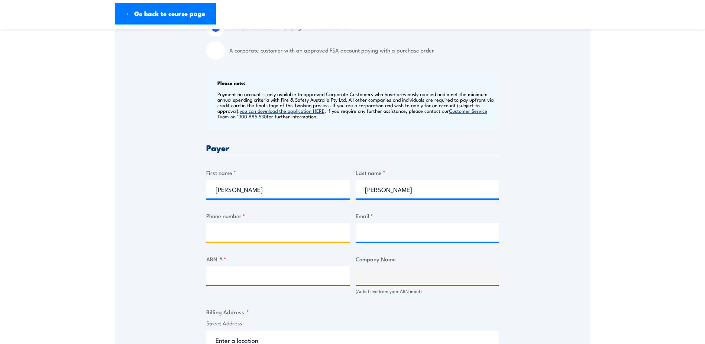
click at [209, 233] on input "Phone number *" at bounding box center [278, 232] width 144 height 19
type input "0401385004"
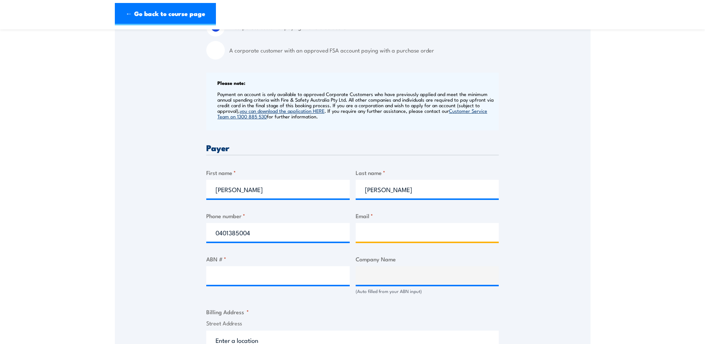
click at [377, 237] on input "Email *" at bounding box center [428, 232] width 144 height 19
type input "raymurray740@gmail.com"
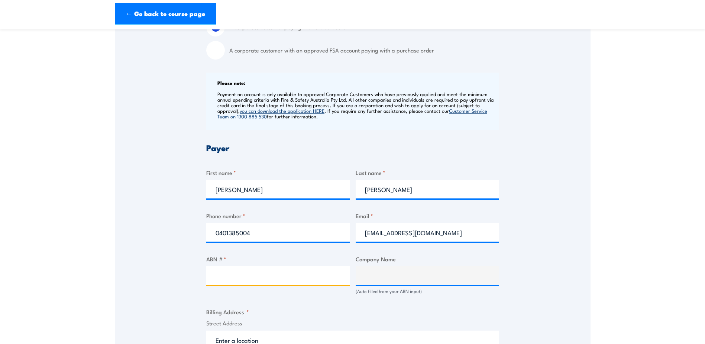
click at [210, 277] on input "ABN # *" at bounding box center [278, 275] width 144 height 19
type input "90124936616"
type input "PREMIER WASTE MANAGEMENT PTY LTD"
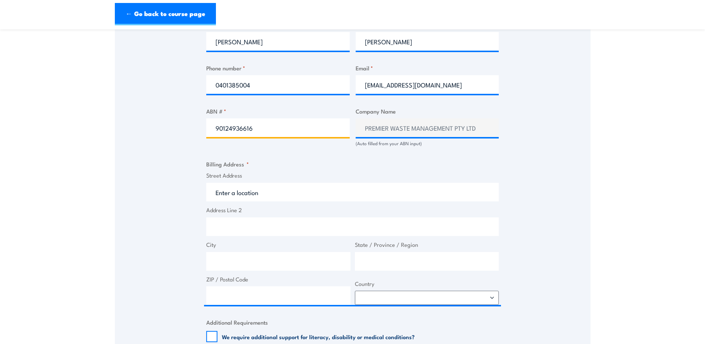
scroll to position [409, 0]
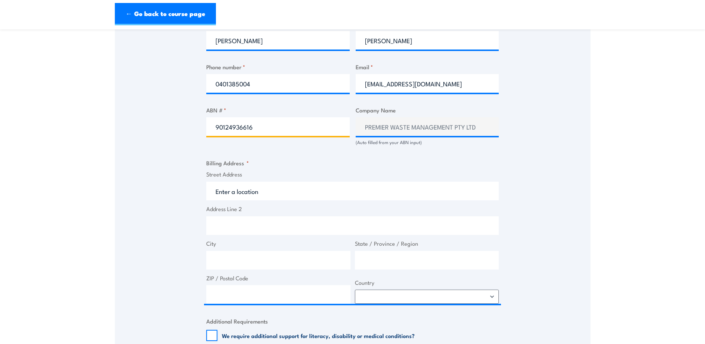
type input "90124936616"
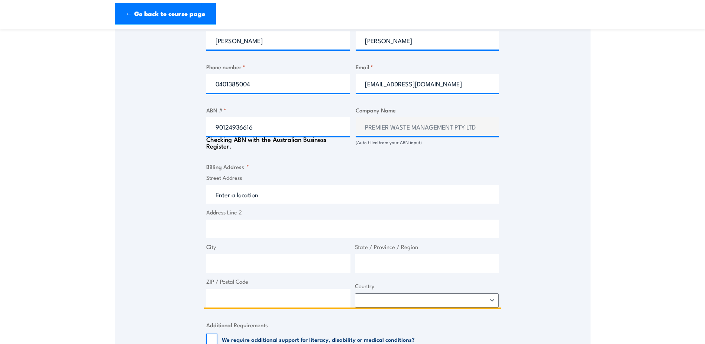
click at [212, 190] on input "Street Address" at bounding box center [352, 194] width 293 height 19
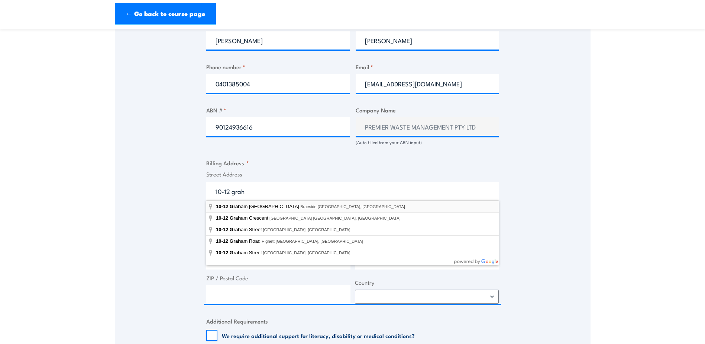
type input "10-12 Graham Daff Boulevard, Braeside VIC, Australia"
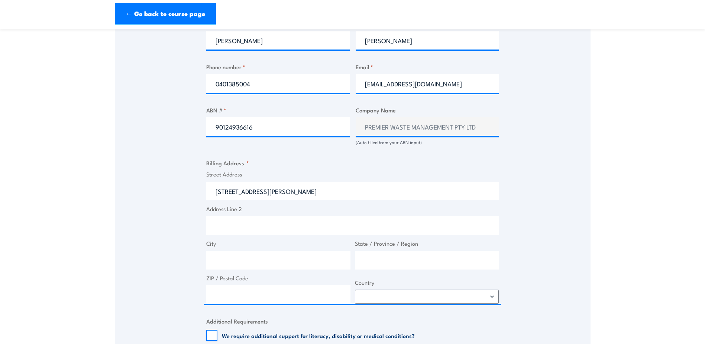
type input "10-12 Graham Daff Blvd"
type input "Braeside"
type input "Victoria"
type input "3195"
select select "Australia"
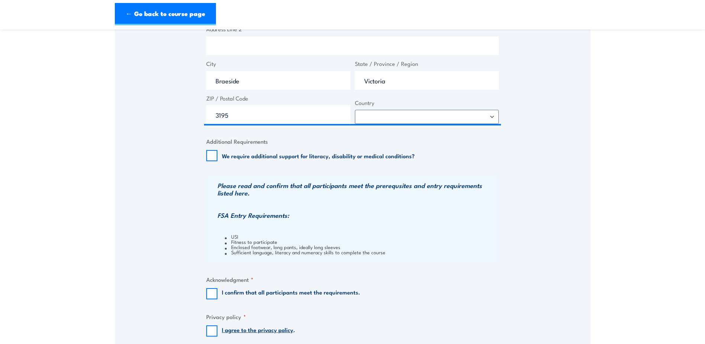
scroll to position [632, 0]
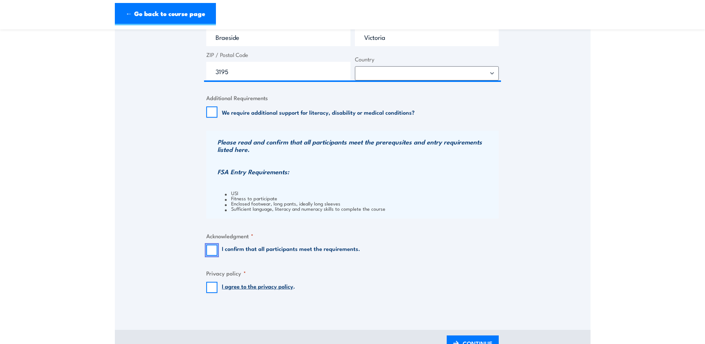
click at [208, 251] on input "I confirm that all participants meet the requirements." at bounding box center [211, 249] width 11 height 11
checkbox input "true"
click at [210, 289] on input "I agree to the privacy policy ." at bounding box center [211, 286] width 11 height 11
checkbox input "true"
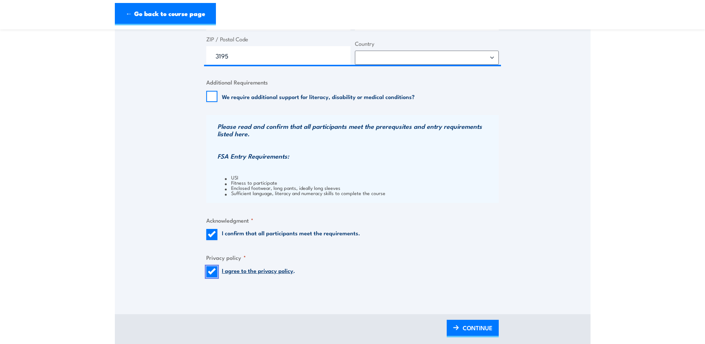
scroll to position [669, 0]
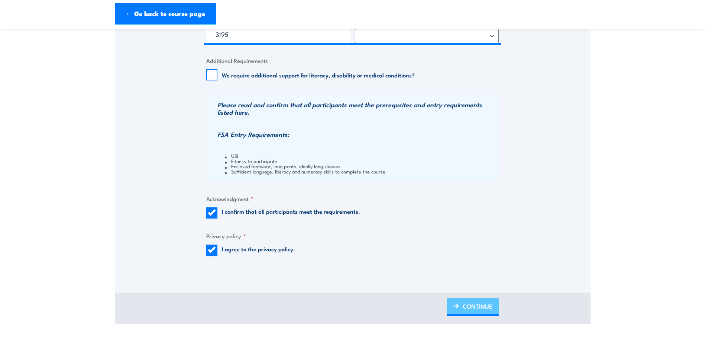
click at [474, 305] on span "CONTINUE" at bounding box center [478, 306] width 30 height 20
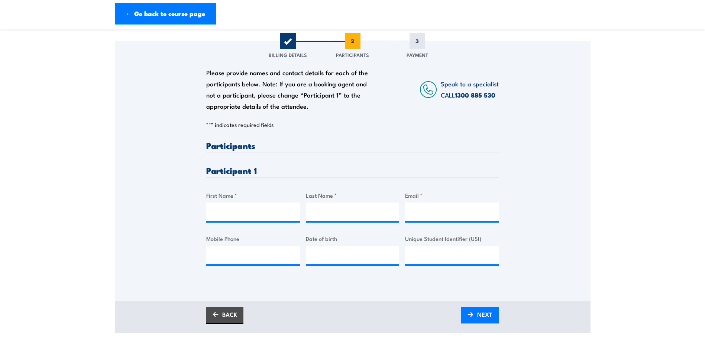
scroll to position [112, 0]
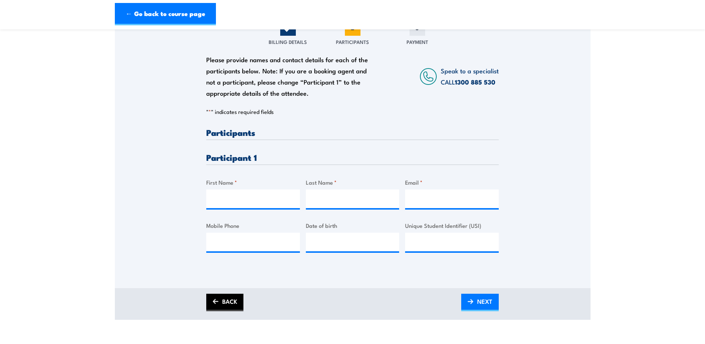
click at [217, 300] on img at bounding box center [216, 301] width 6 height 5
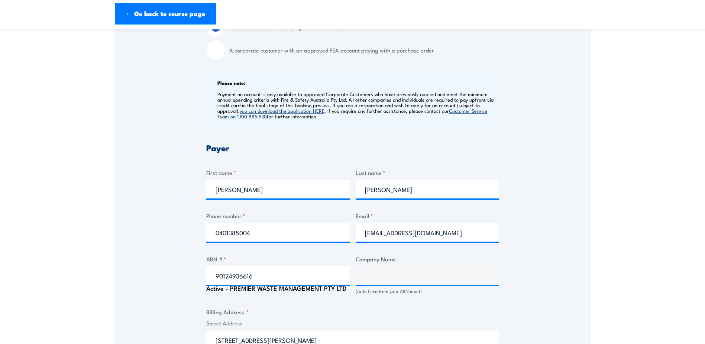
scroll to position [297, 0]
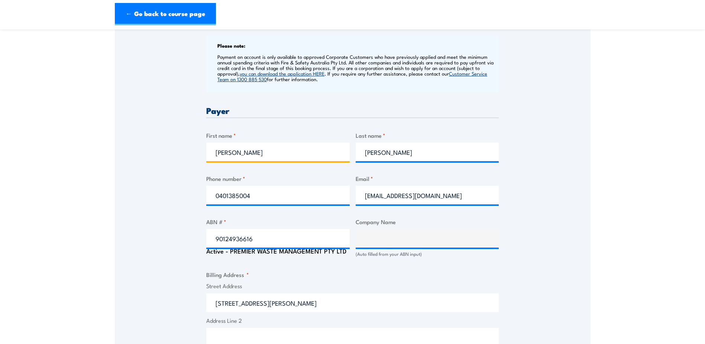
click at [277, 157] on input "Raymond" at bounding box center [278, 151] width 144 height 19
type input "R"
type input "Jesse"
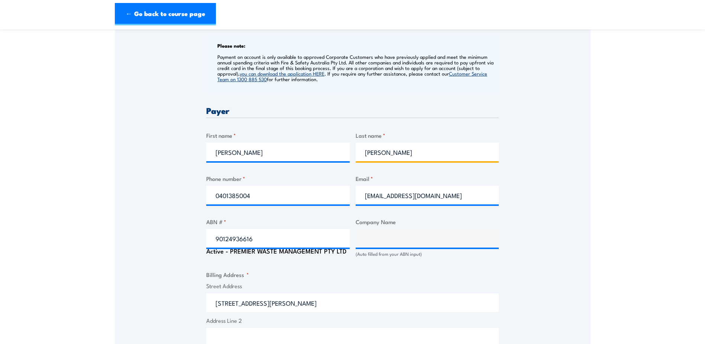
click at [415, 154] on input "Murray" at bounding box center [428, 151] width 144 height 19
type input "M"
type input "Orchard"
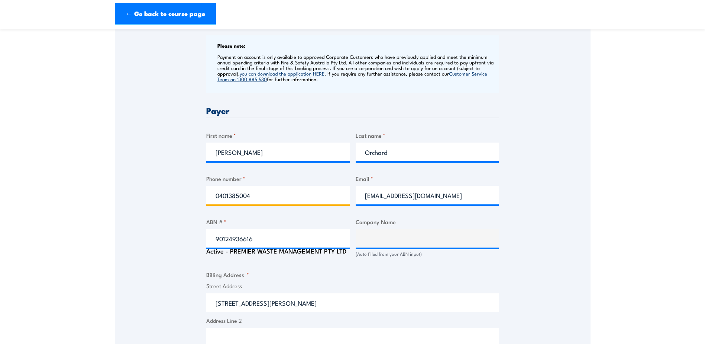
click at [267, 197] on input "0401385004" at bounding box center [278, 195] width 144 height 19
type input "0"
type input "0438638169"
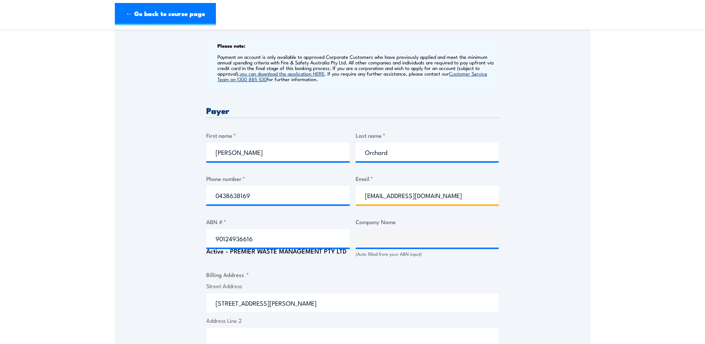
drag, startPoint x: 457, startPoint y: 193, endPoint x: 353, endPoint y: 200, distance: 104.3
click at [353, 200] on div "Billing details I am enroling as: * An individual (I am paying for this myself)…" at bounding box center [352, 280] width 293 height 721
type input "jesse.orchard@premierwaste.com.au"
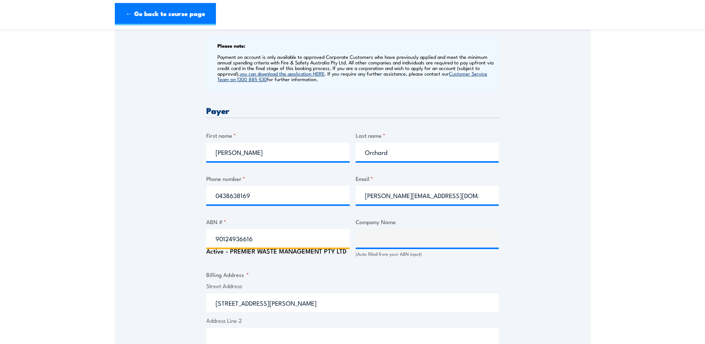
click at [255, 238] on input "90124936616" at bounding box center [278, 238] width 144 height 19
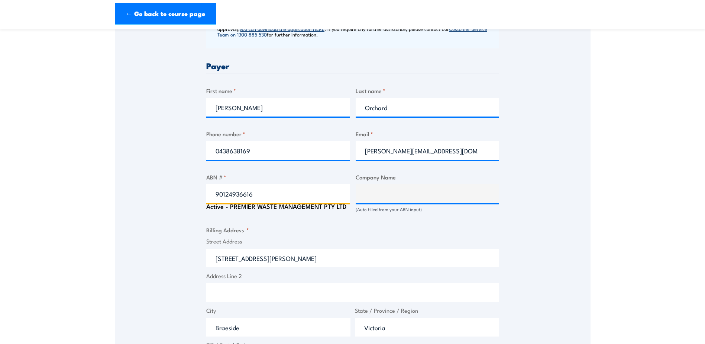
scroll to position [372, 0]
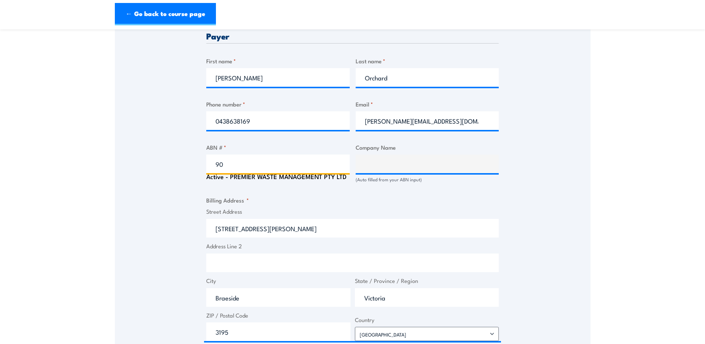
type input "9"
type input "90124936616"
click input "Previous" at bounding box center [0, 0] width 0 height 0
click at [349, 195] on div "Billing details I am enroling as: * An individual (I am paying for this myself)…" at bounding box center [352, 205] width 293 height 721
click at [160, 181] on div "Speak to a specialist CALL 1300 885 530 CALL 1300 885 530 " * " indicates requi…" at bounding box center [353, 168] width 476 height 801
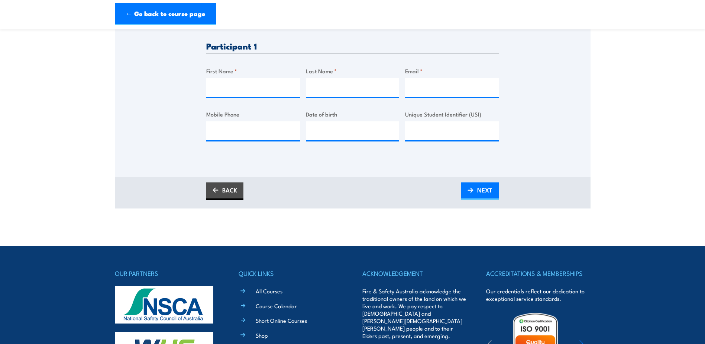
scroll to position [223, 0]
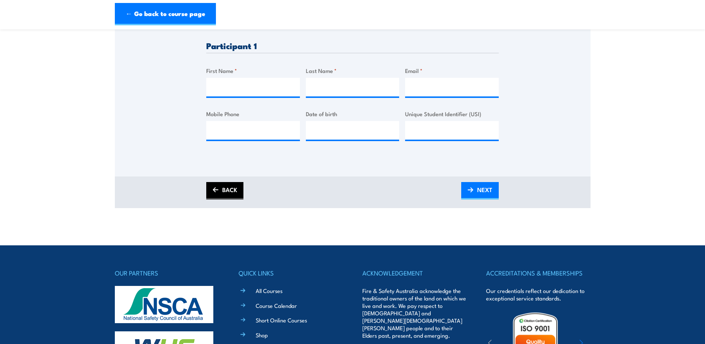
click at [239, 194] on link "BACK" at bounding box center [224, 190] width 37 height 17
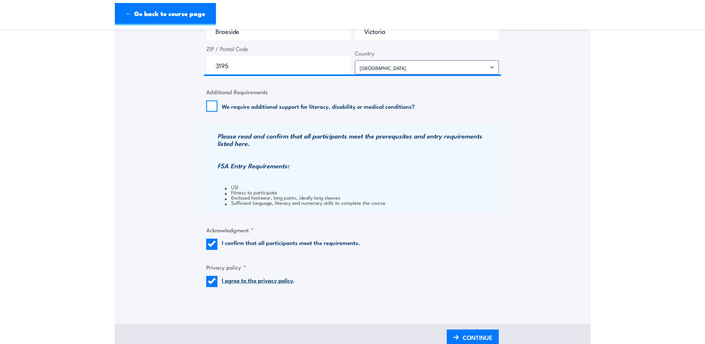
scroll to position [669, 0]
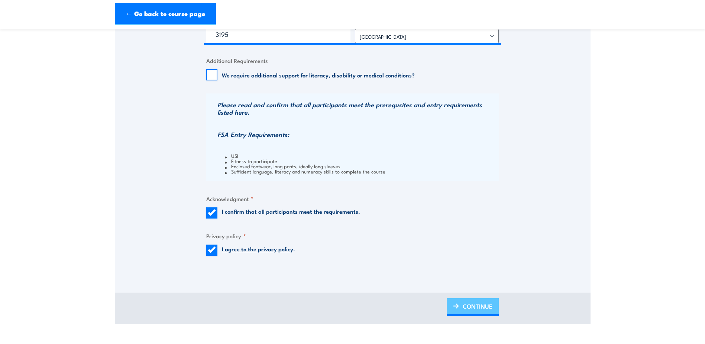
click at [456, 302] on link "CONTINUE" at bounding box center [473, 306] width 52 height 17
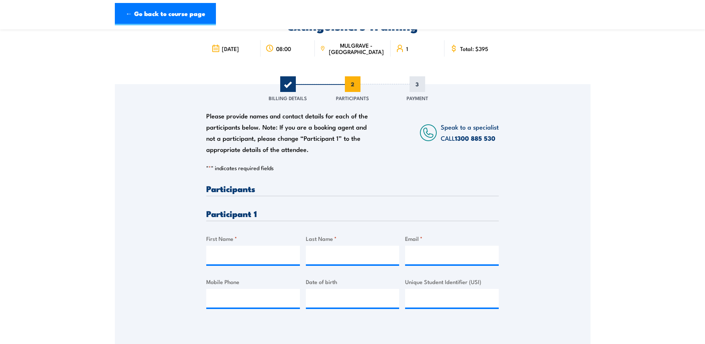
scroll to position [74, 0]
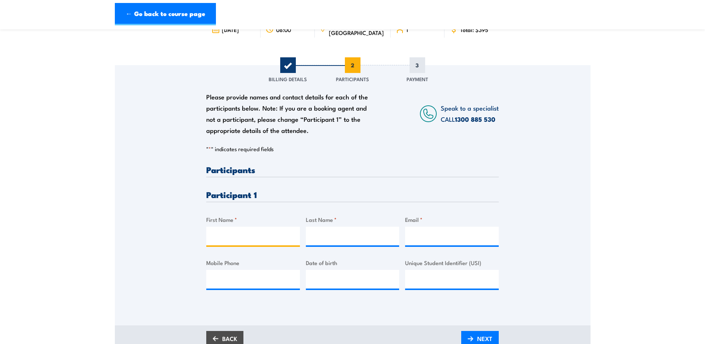
click at [235, 229] on input "First Name *" at bounding box center [253, 235] width 94 height 19
type input "Raymond"
type input "Murray"
type input "raymurray740@gmail.com"
type input "0401385004"
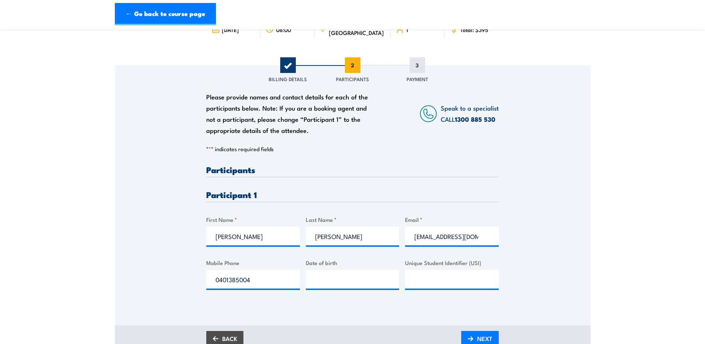
click at [168, 217] on div "Please provide names and contact details for each of the participants below. No…" at bounding box center [353, 184] width 476 height 239
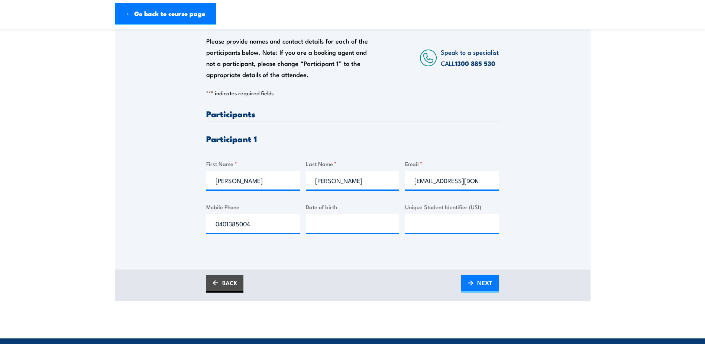
scroll to position [149, 0]
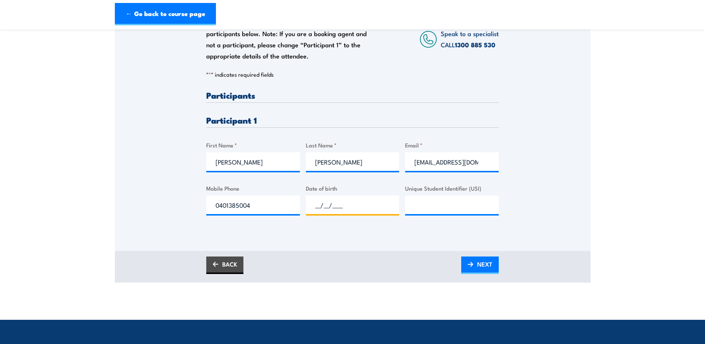
click at [321, 201] on input "__/__/____" at bounding box center [353, 204] width 94 height 19
type input "20/02/2000"
click at [415, 205] on input "Unique Student Identifier (USI)" at bounding box center [452, 204] width 94 height 19
type input "RKYEU58ZHQ"
click at [483, 264] on span "NEXT" at bounding box center [484, 264] width 15 height 20
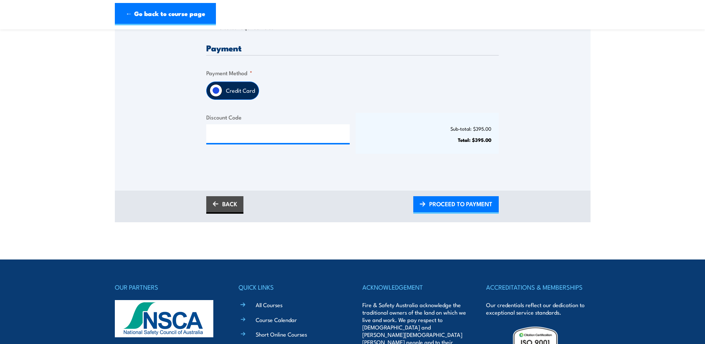
scroll to position [186, 0]
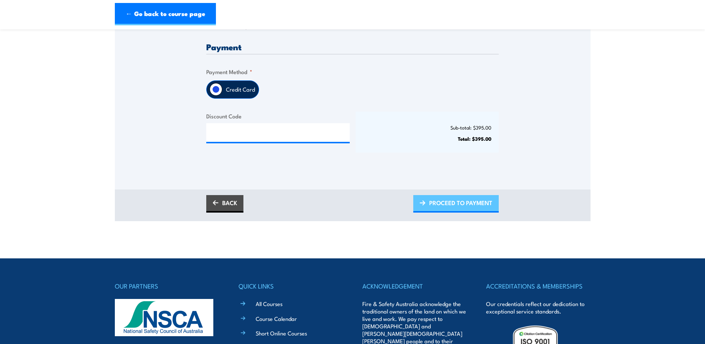
click at [441, 205] on span "PROCEED TO PAYMENT" at bounding box center [460, 203] width 63 height 20
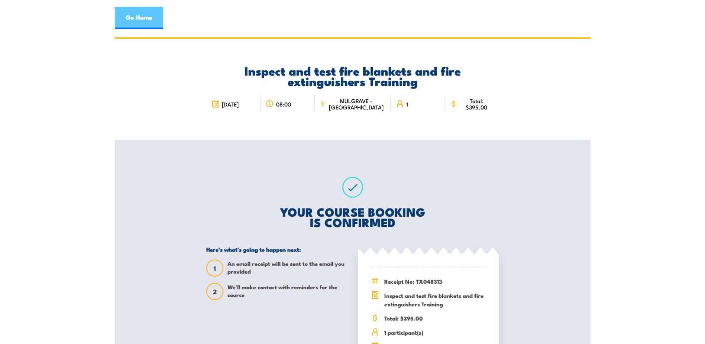
click at [123, 22] on link "Go Home" at bounding box center [139, 18] width 48 height 22
